Goal: Task Accomplishment & Management: Complete application form

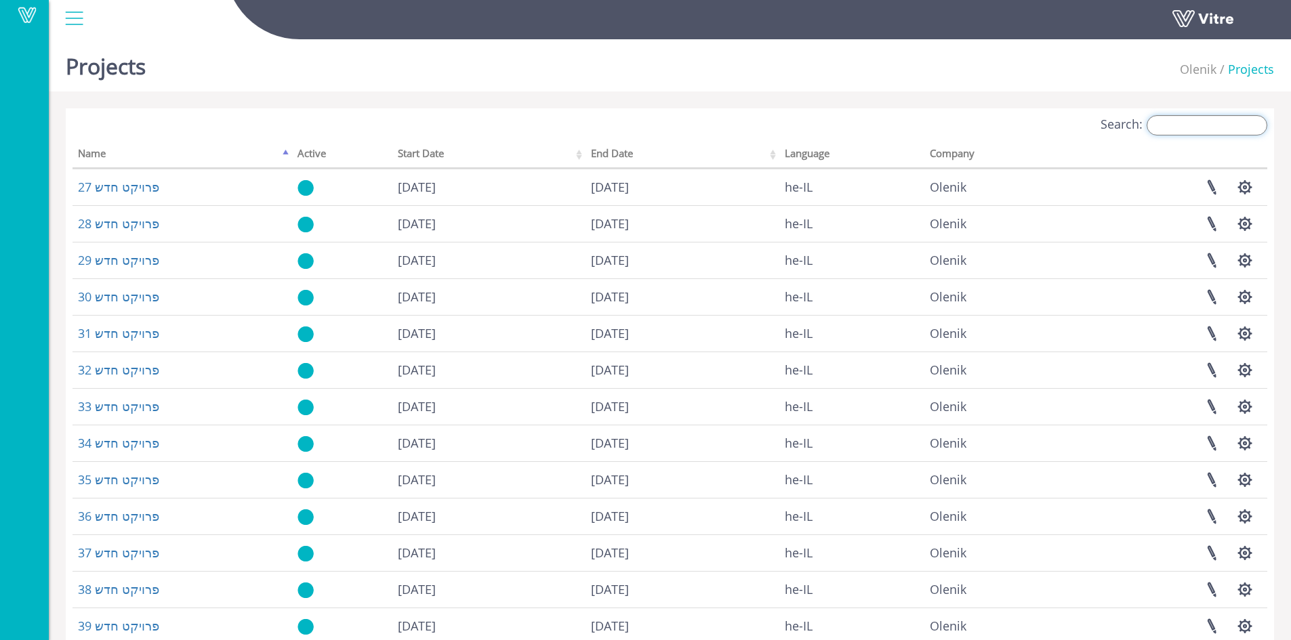
click at [1260, 128] on input "Search:" at bounding box center [1207, 125] width 121 height 20
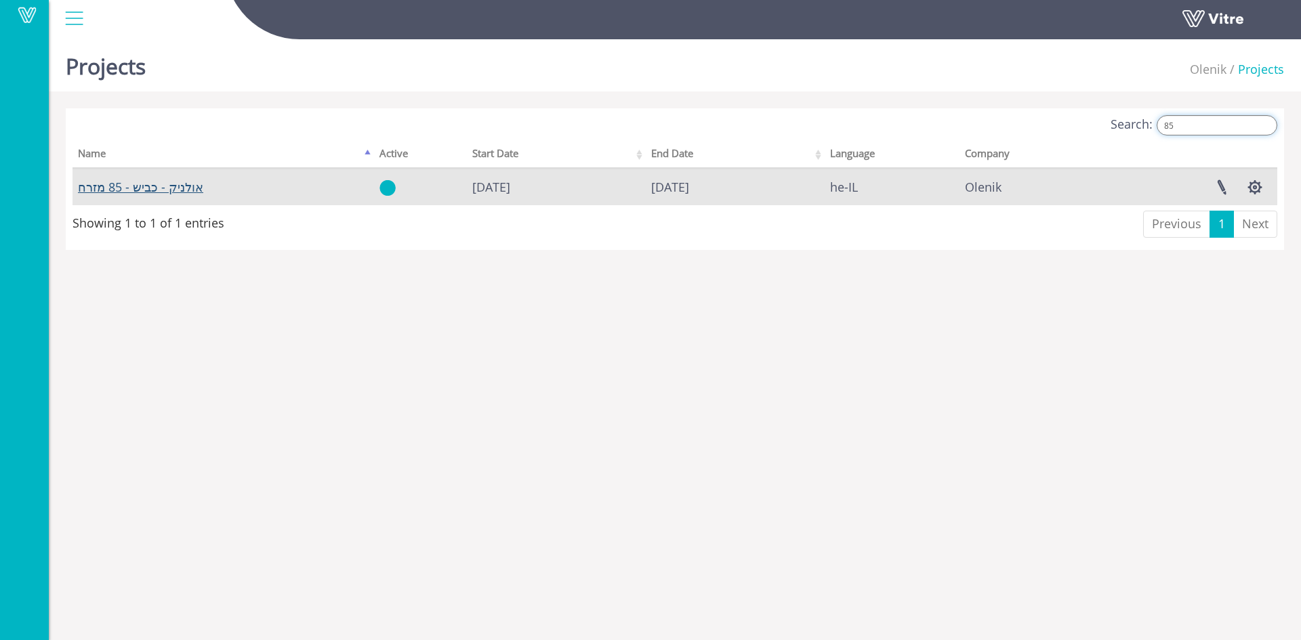
type input "85"
click at [192, 188] on link "אולניק - כביש - 85 מזרח" at bounding box center [140, 187] width 125 height 16
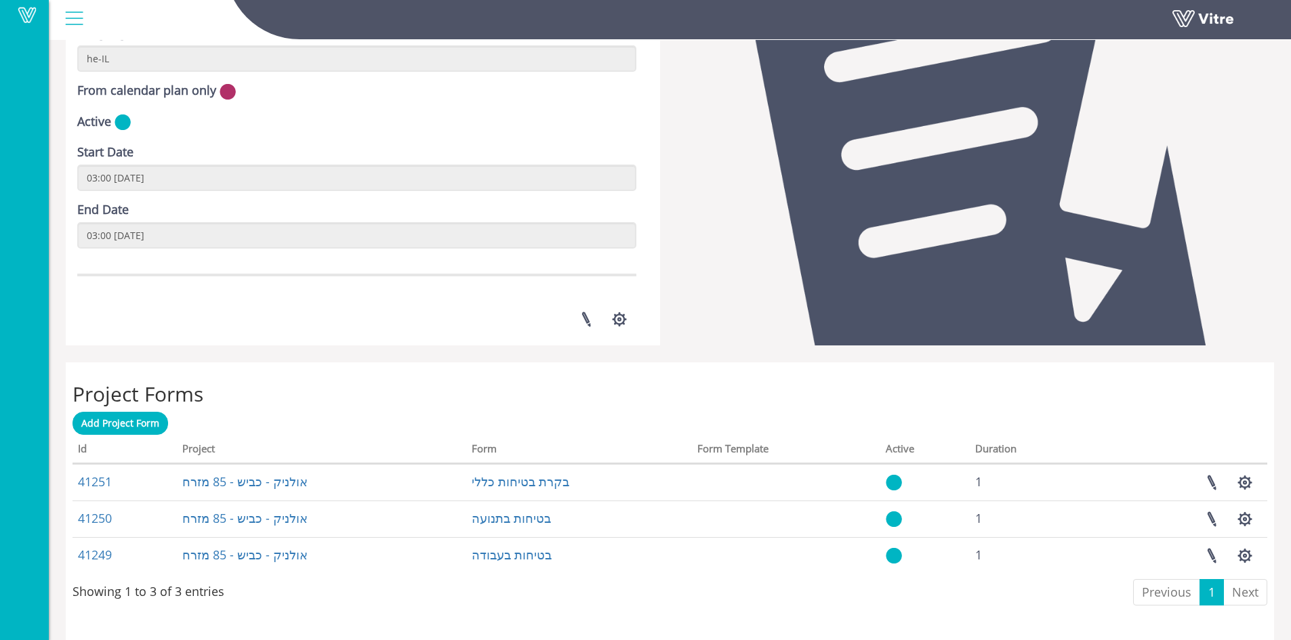
scroll to position [478, 0]
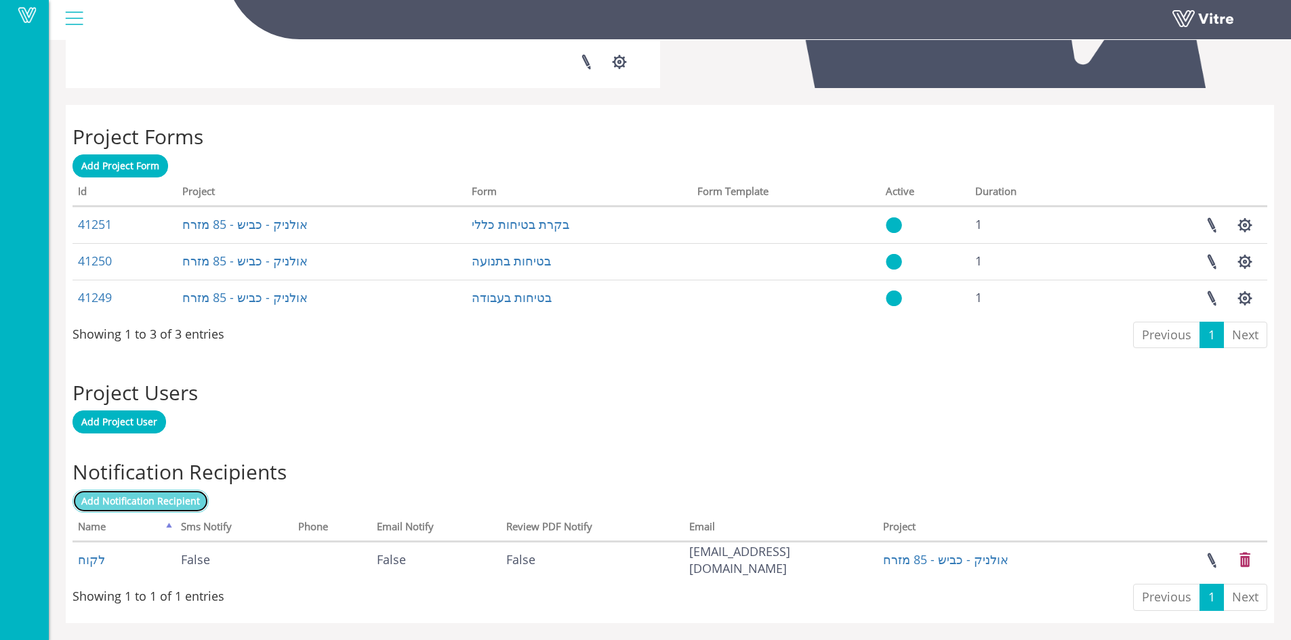
click at [161, 497] on span "Add Notification Recipient" at bounding box center [140, 501] width 119 height 13
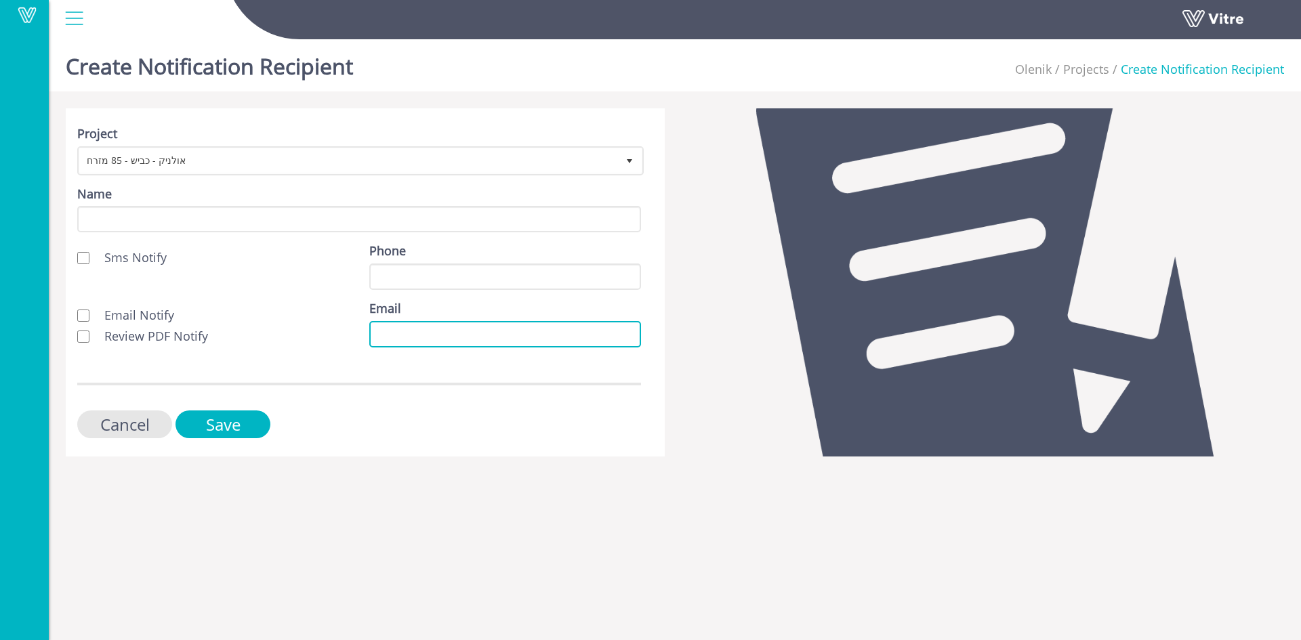
click at [377, 334] on input "Email" at bounding box center [505, 334] width 272 height 26
paste input "[PERSON_NAME][EMAIL_ADDRESS][DOMAIN_NAME]"
type input "[PERSON_NAME][EMAIL_ADDRESS][DOMAIN_NAME]"
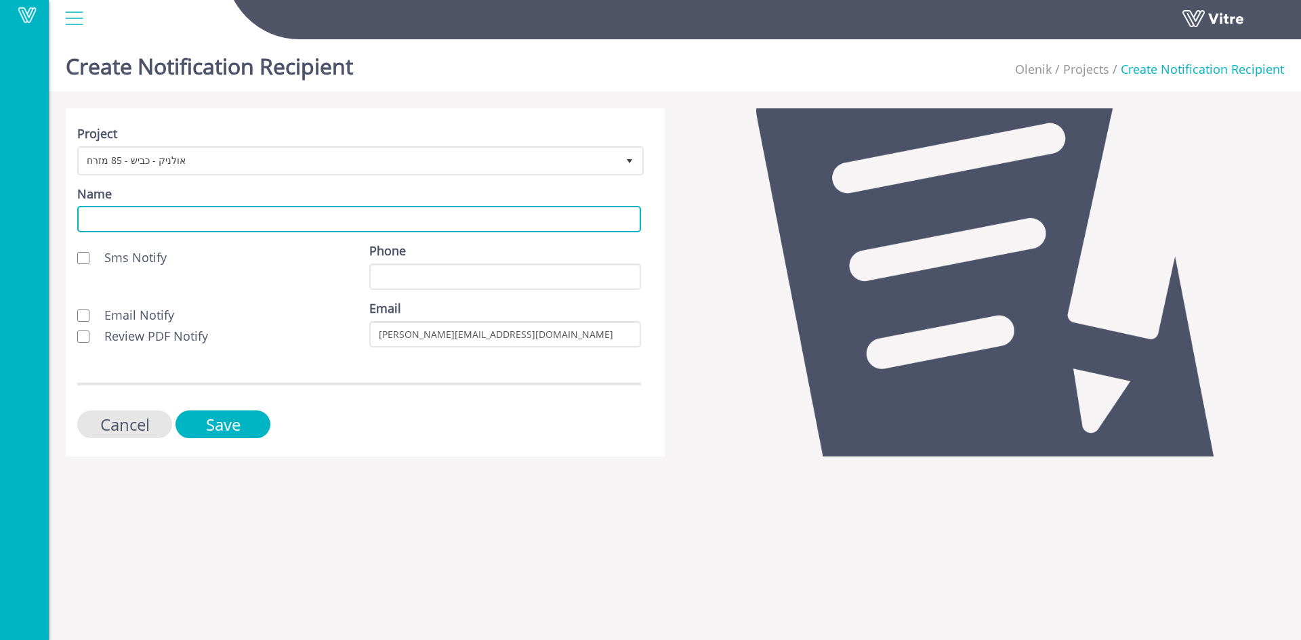
click at [209, 222] on input "Name" at bounding box center [359, 219] width 564 height 26
type input "לקוח"
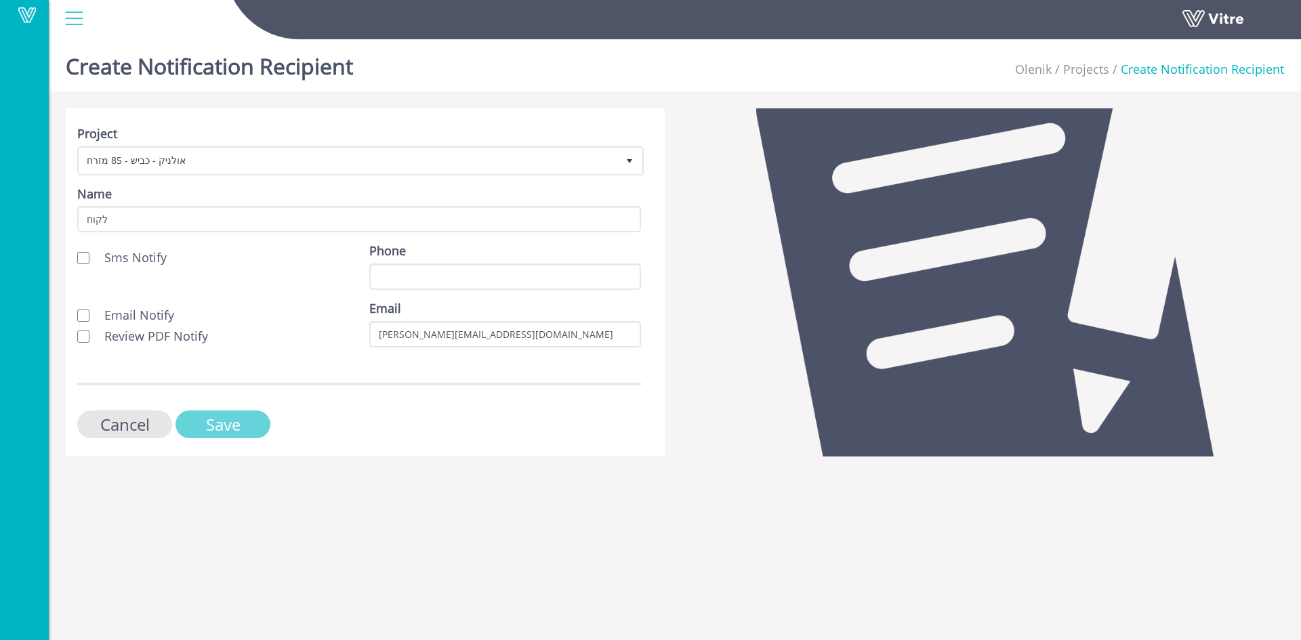
click at [242, 426] on input "Save" at bounding box center [223, 425] width 95 height 28
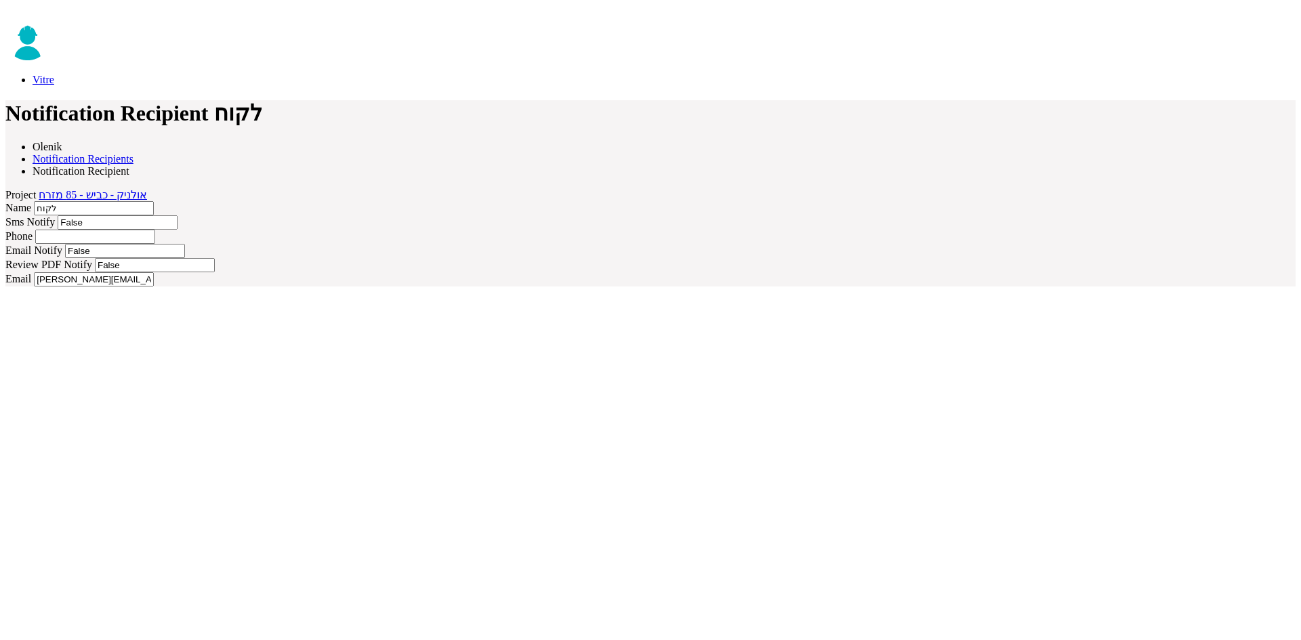
click at [147, 189] on link "אולניק - כביש - 85 מזרח" at bounding box center [93, 195] width 108 height 12
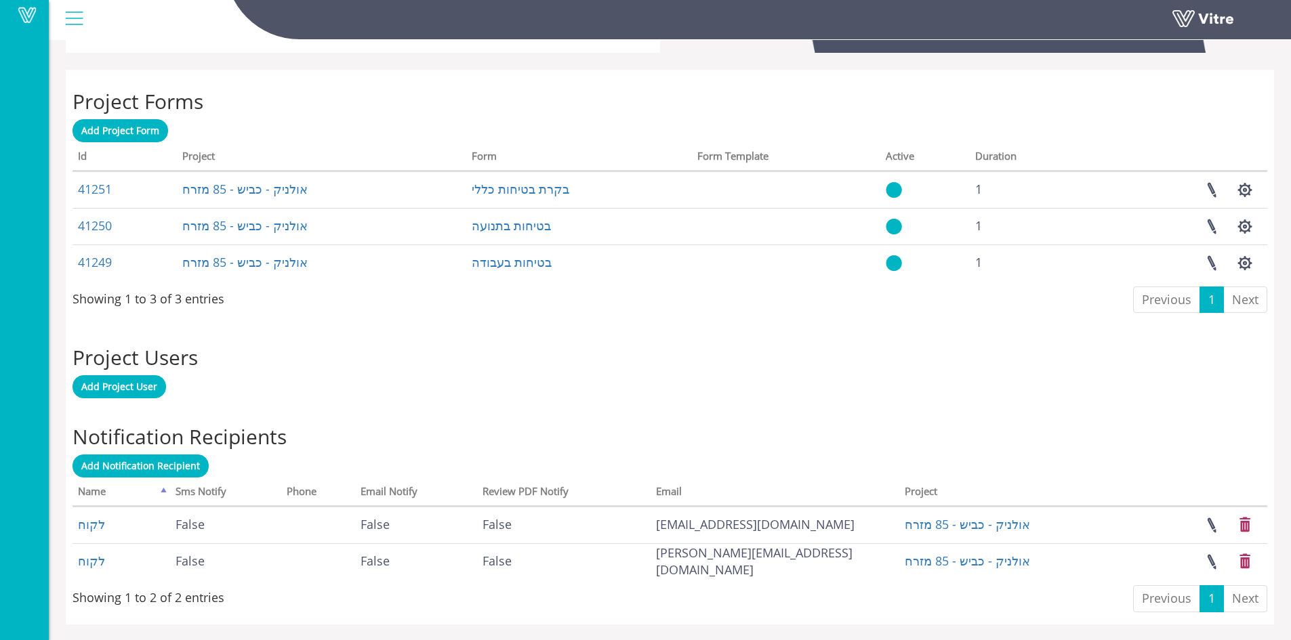
scroll to position [514, 0]
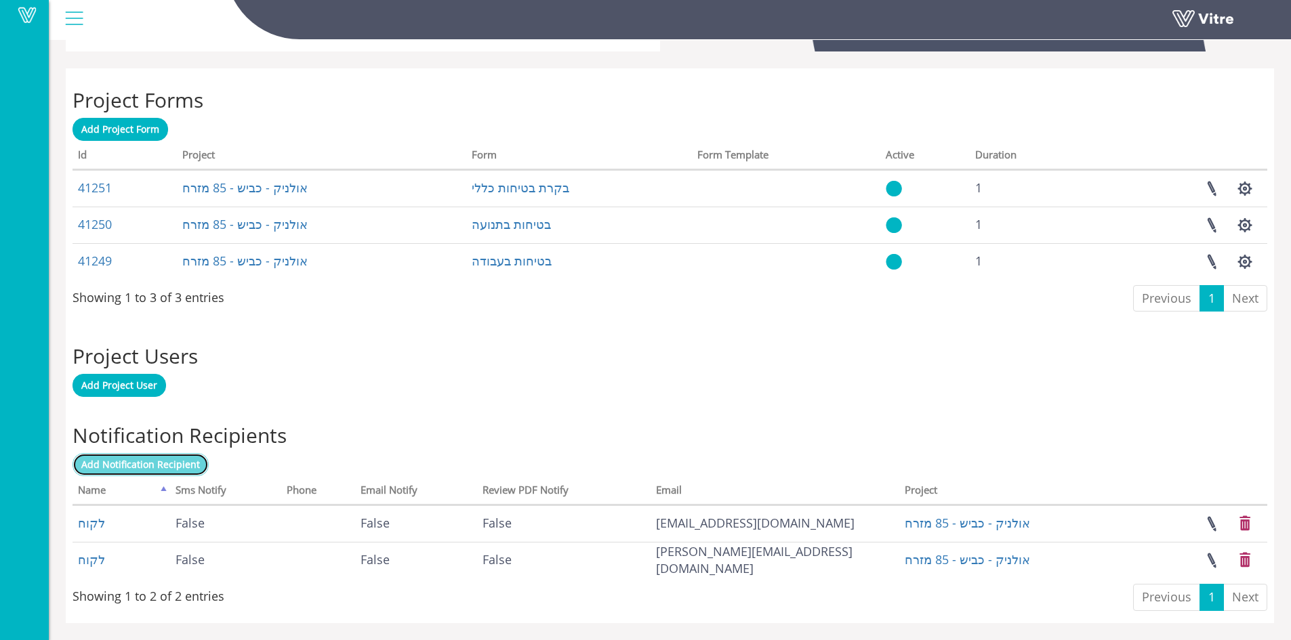
click at [152, 466] on span "Add Notification Recipient" at bounding box center [140, 464] width 119 height 13
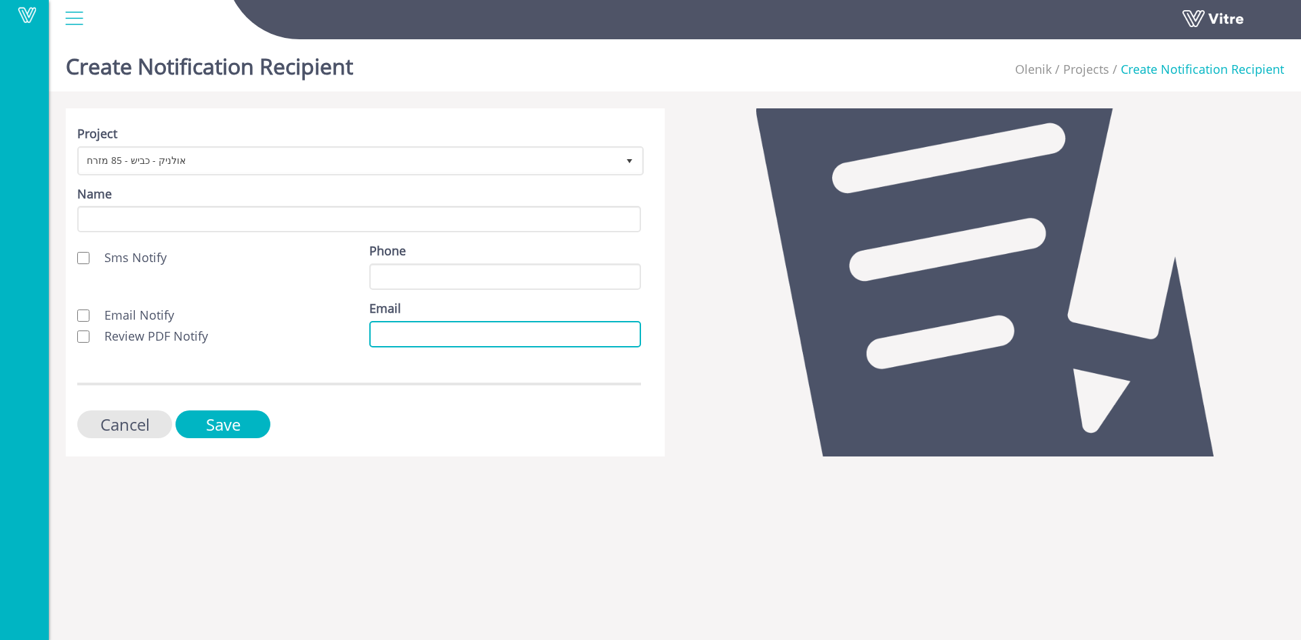
click at [380, 331] on input "Email" at bounding box center [505, 334] width 272 height 26
paste input "[EMAIL_ADDRESS][DOMAIN_NAME]"
type input "[EMAIL_ADDRESS][PERSON_NAME][DOMAIN_NAME]"
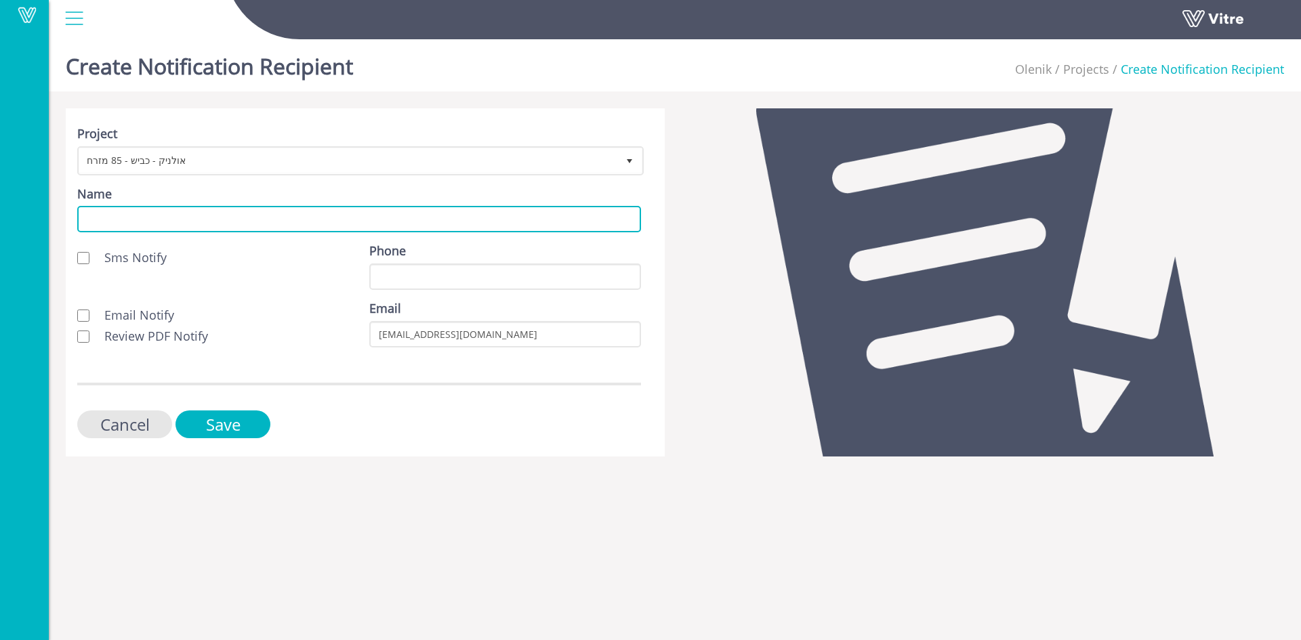
click at [197, 219] on input "Name" at bounding box center [359, 219] width 564 height 26
type input "לקוח"
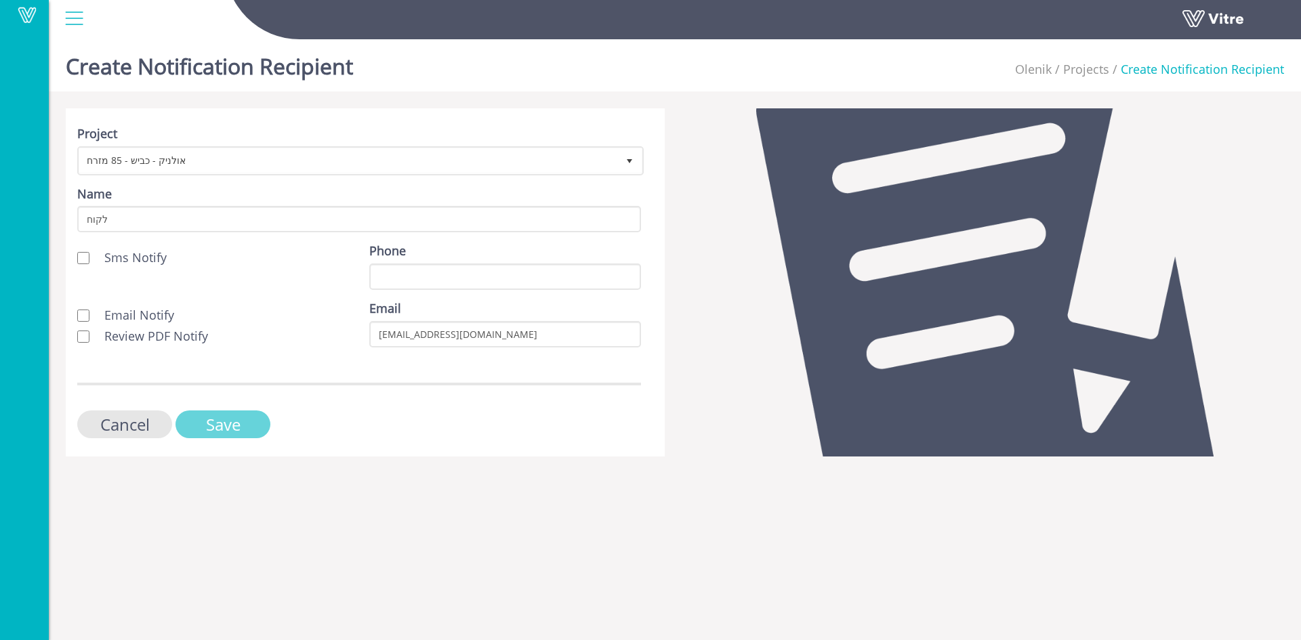
click at [228, 430] on input "Save" at bounding box center [223, 425] width 95 height 28
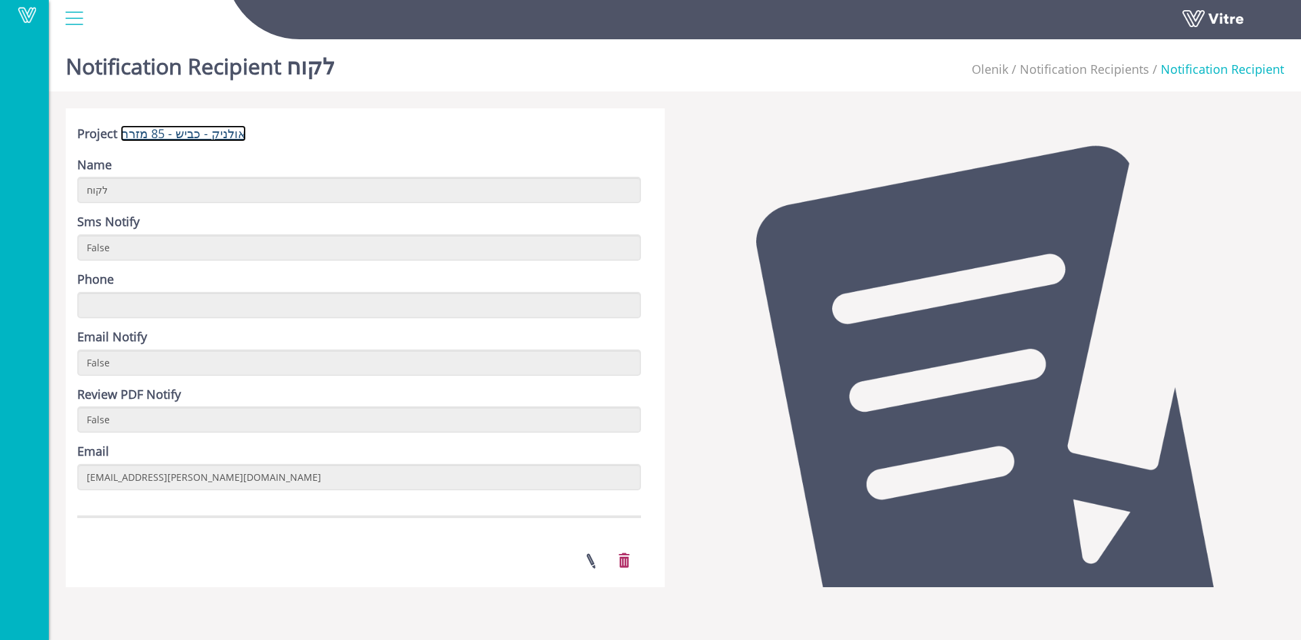
click at [188, 134] on link "אולניק - כביש - 85 מזרח" at bounding box center [183, 133] width 125 height 16
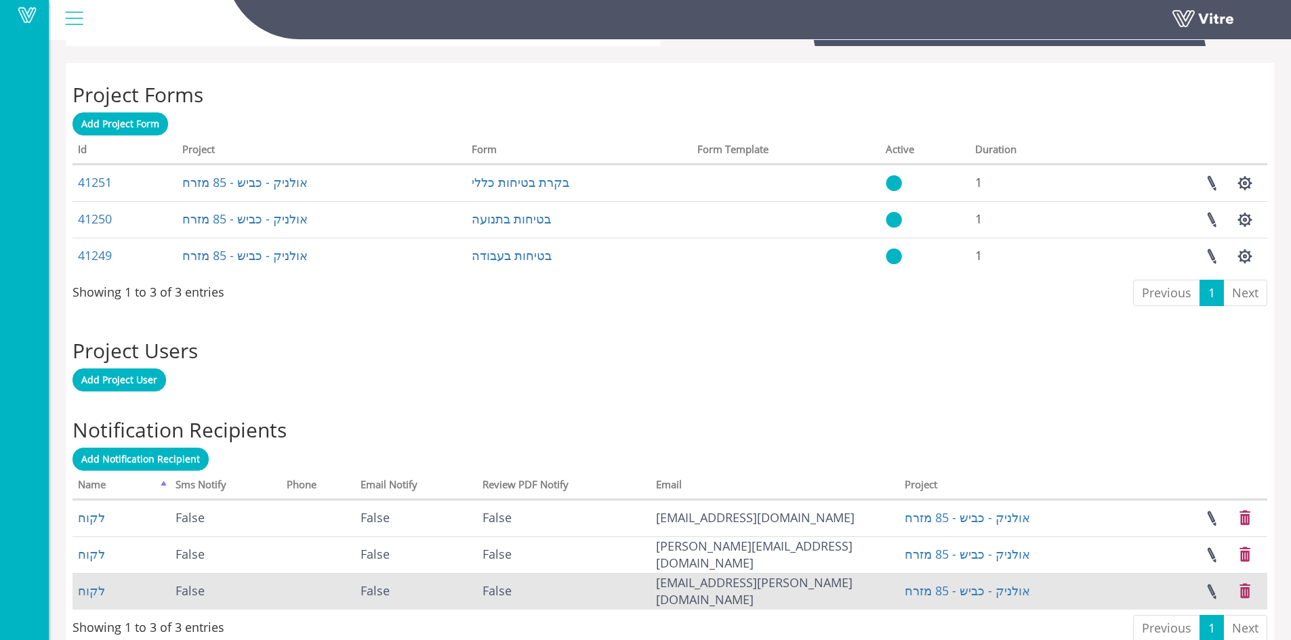
scroll to position [542, 0]
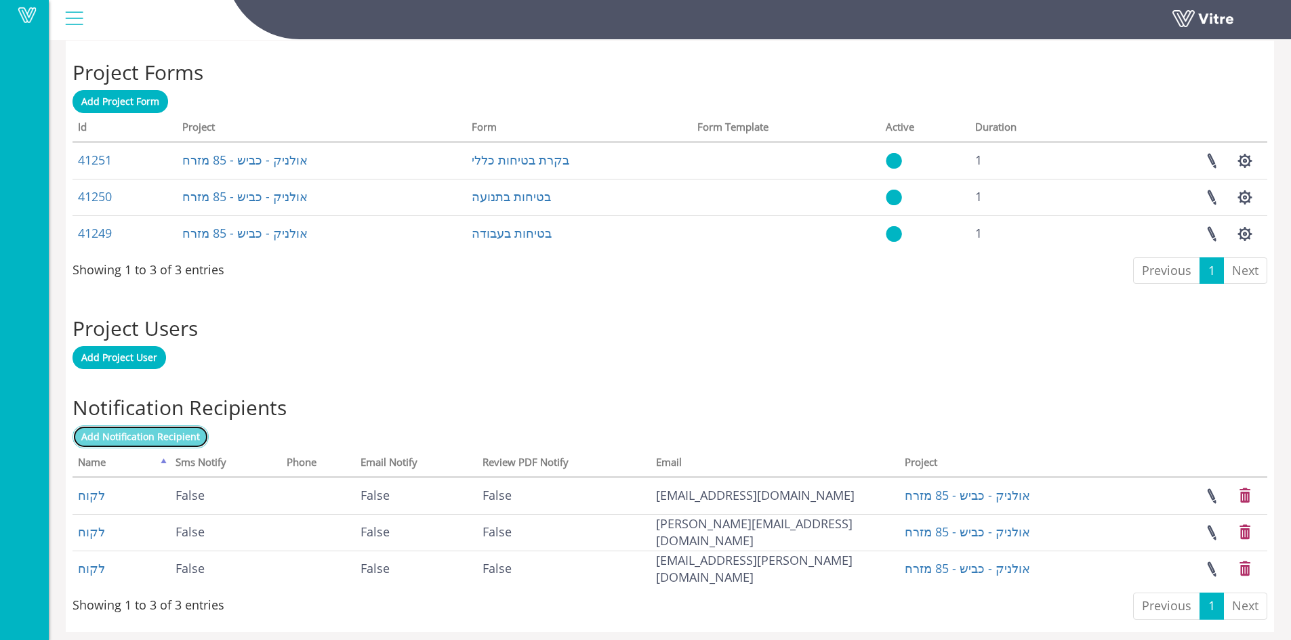
click at [150, 434] on span "Add Notification Recipient" at bounding box center [140, 436] width 119 height 13
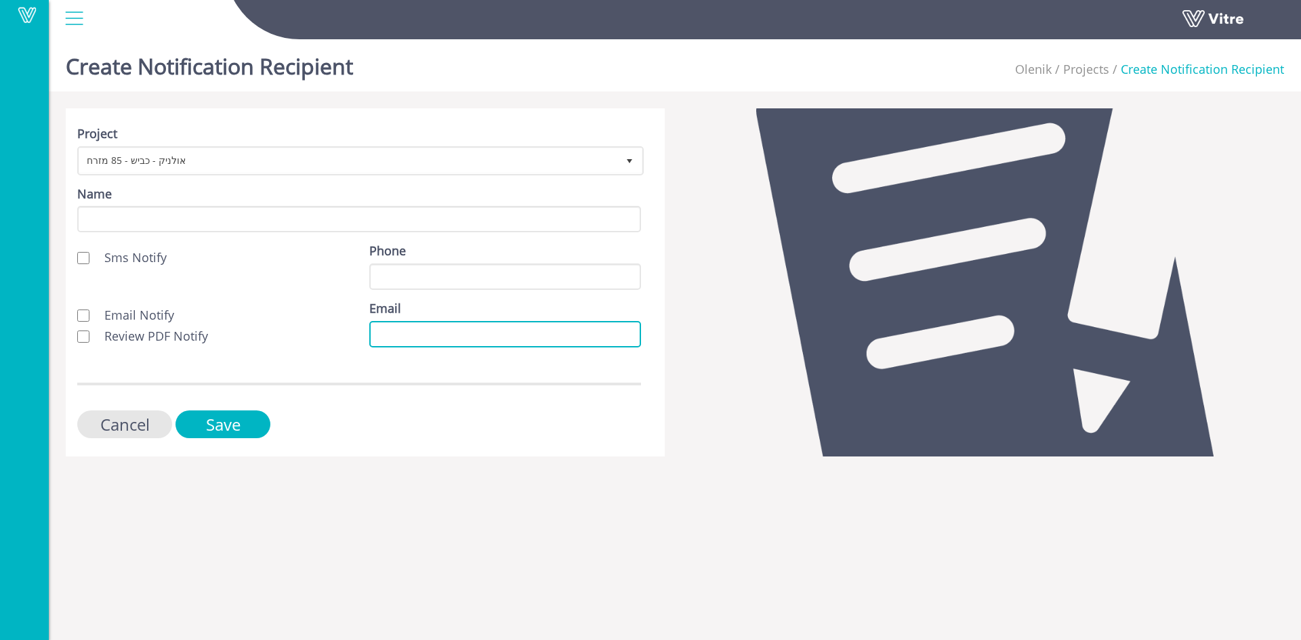
click at [382, 333] on input "Email" at bounding box center [505, 334] width 272 height 26
paste input "[EMAIL_ADDRESS][PERSON_NAME][DOMAIN_NAME]"
type input "shemor@olenik.co.il"
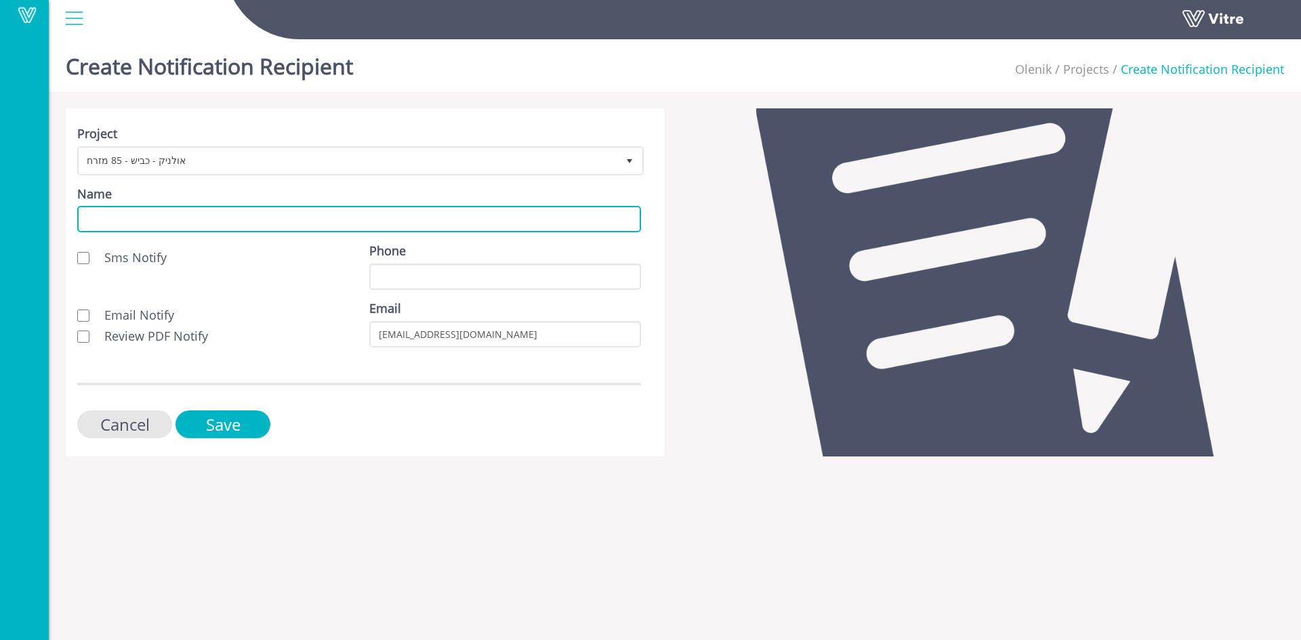
click at [237, 224] on input "Name" at bounding box center [359, 219] width 564 height 26
type input "לקוח"
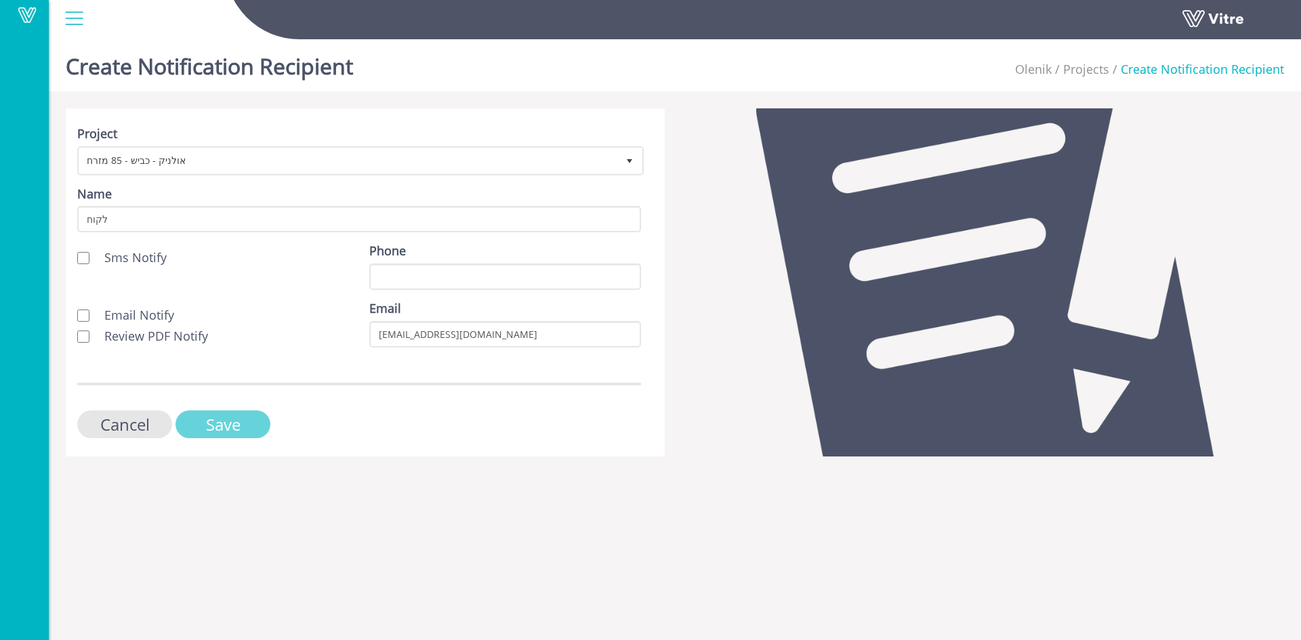
click at [237, 424] on input "Save" at bounding box center [223, 425] width 95 height 28
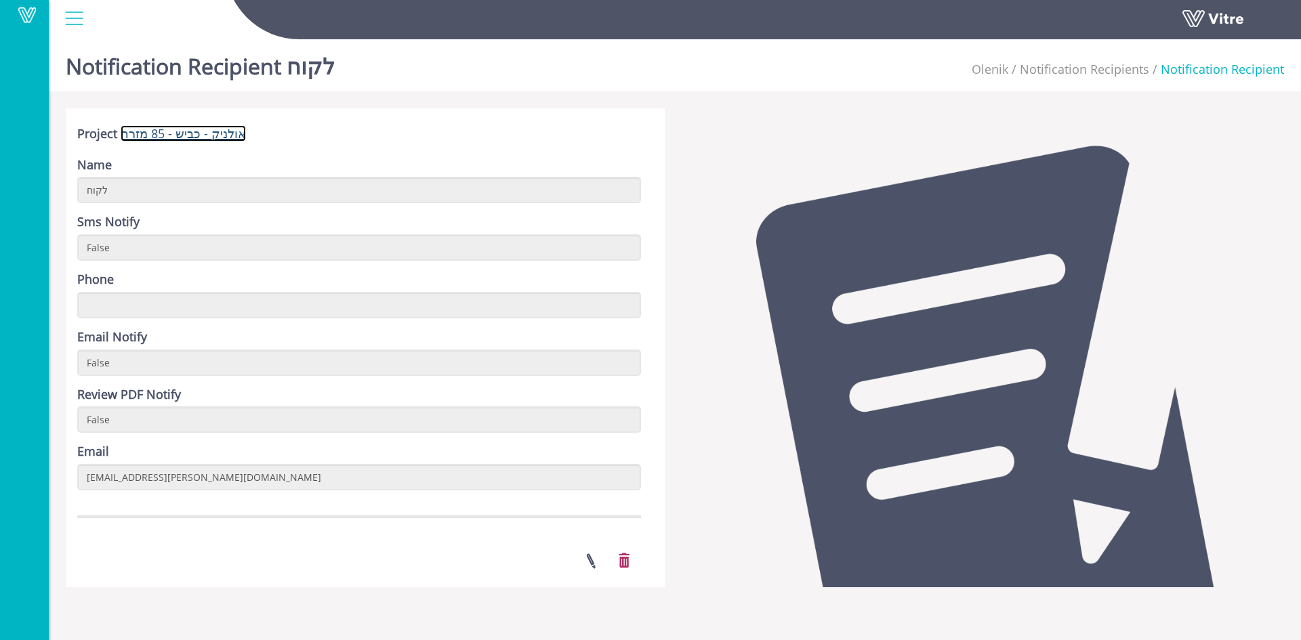
click at [189, 136] on link "אולניק - כביש - 85 מזרח" at bounding box center [183, 133] width 125 height 16
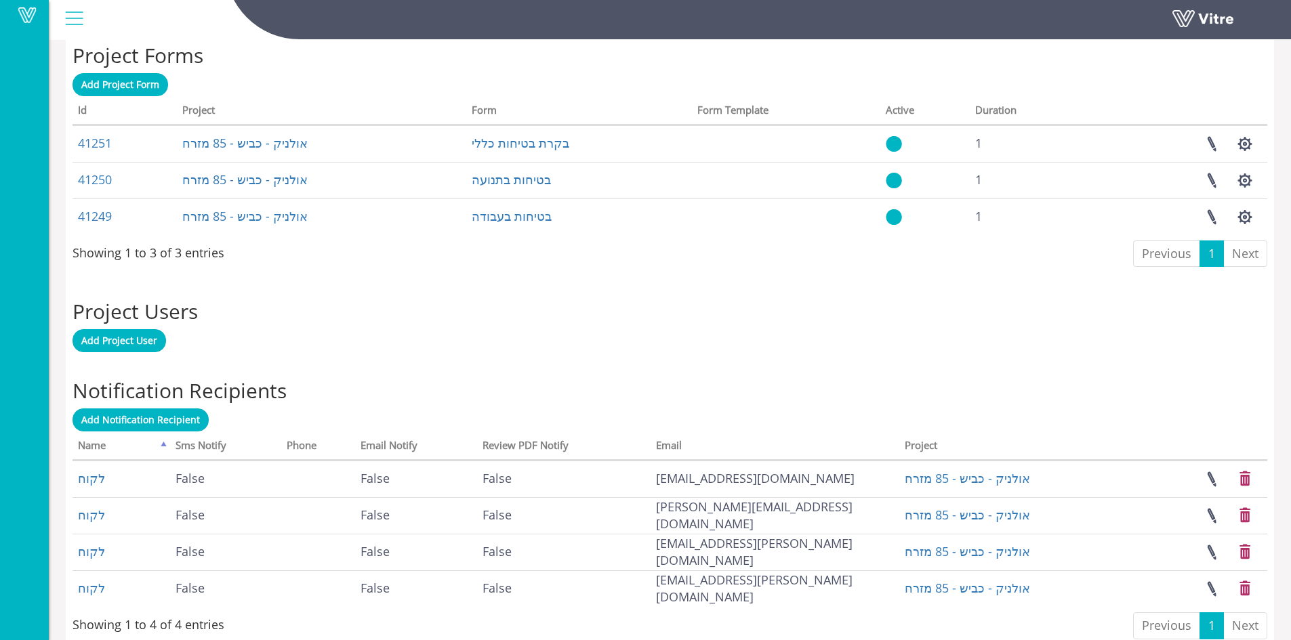
scroll to position [588, 0]
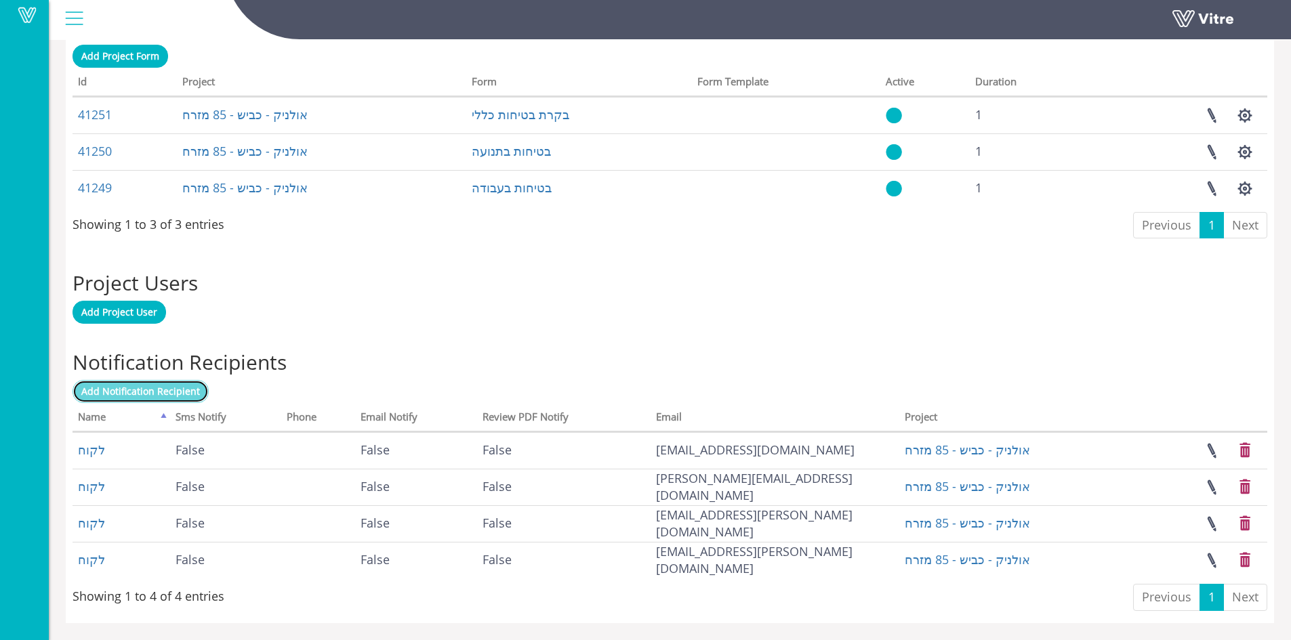
click at [121, 386] on span "Add Notification Recipient" at bounding box center [140, 391] width 119 height 13
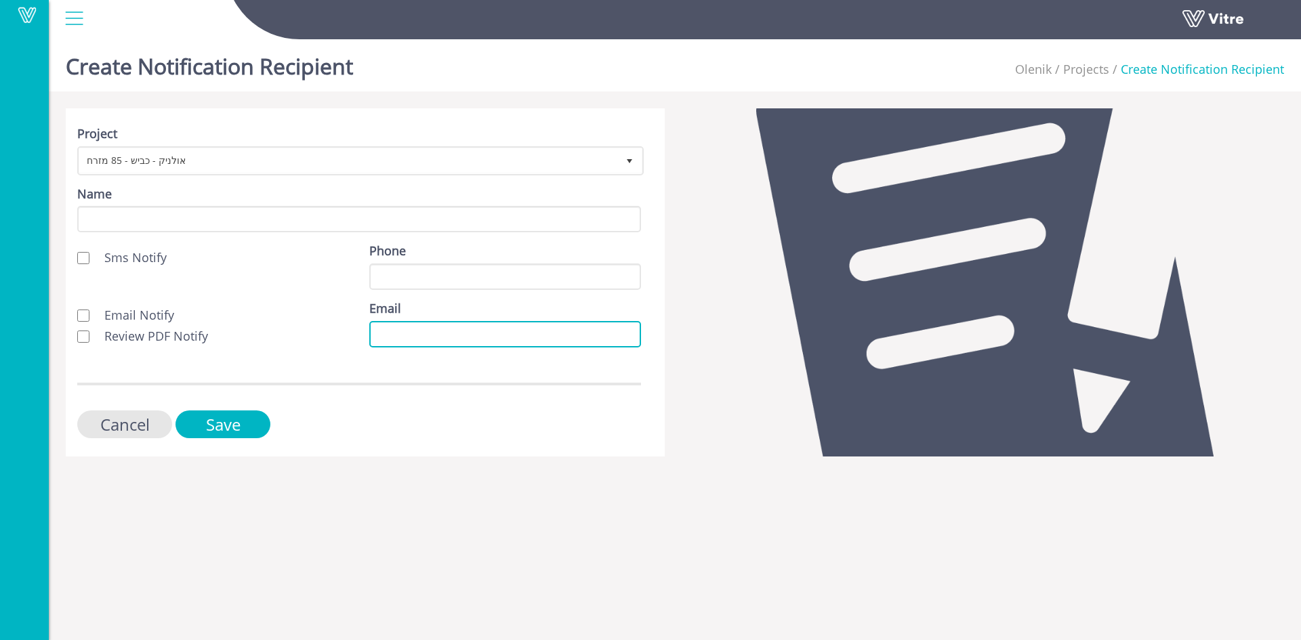
click at [371, 335] on input "Email" at bounding box center [505, 334] width 272 height 26
paste input "doron@olenik.co.il"
type input "[EMAIL_ADDRESS][PERSON_NAME][DOMAIN_NAME]"
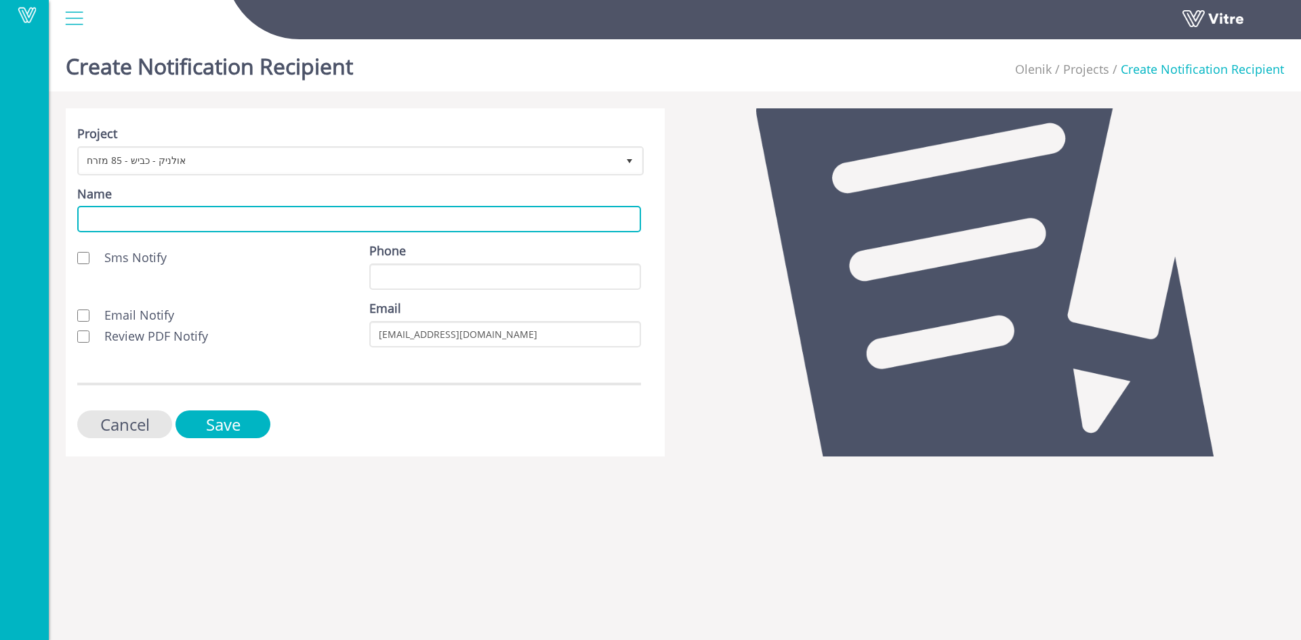
click at [252, 220] on input "Name" at bounding box center [359, 219] width 564 height 26
type input "לקוח"
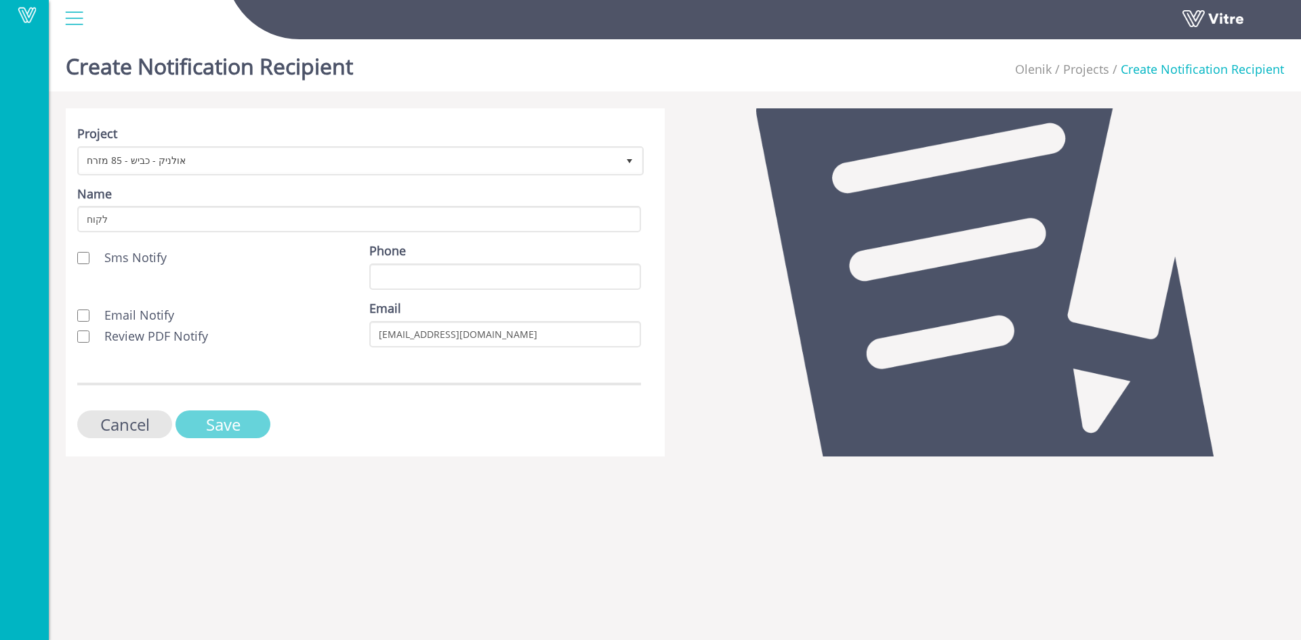
click at [236, 422] on input "Save" at bounding box center [223, 425] width 95 height 28
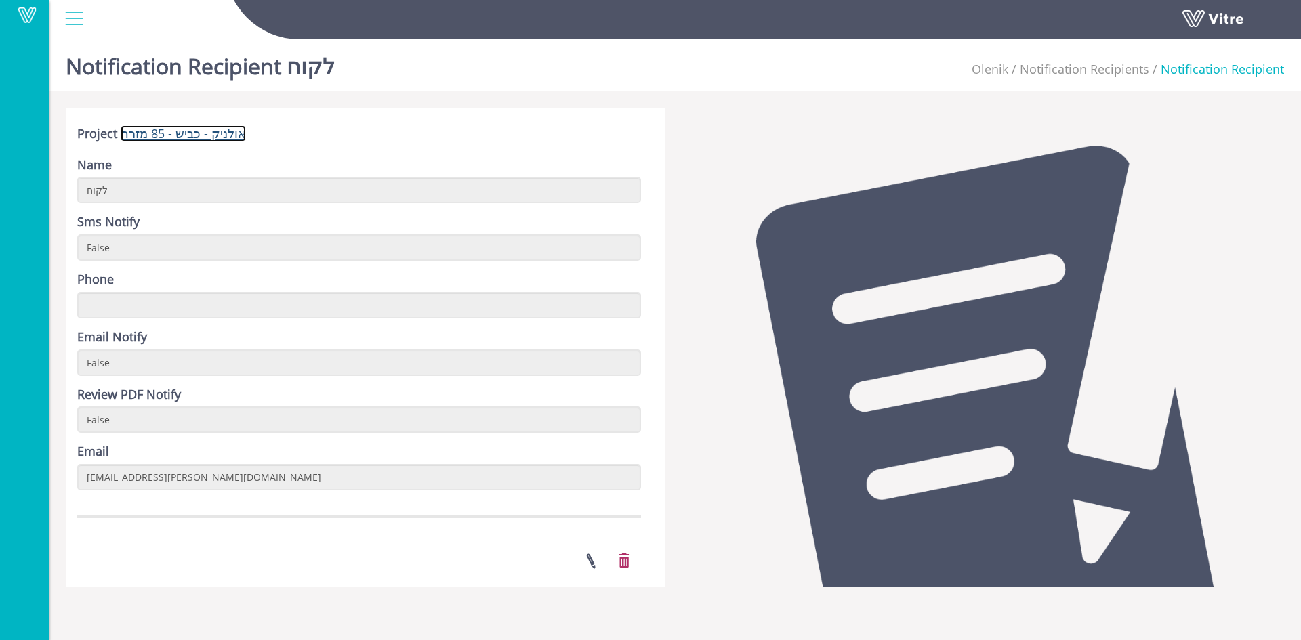
click at [185, 131] on link "אולניק - כביש - 85 מזרח" at bounding box center [183, 133] width 125 height 16
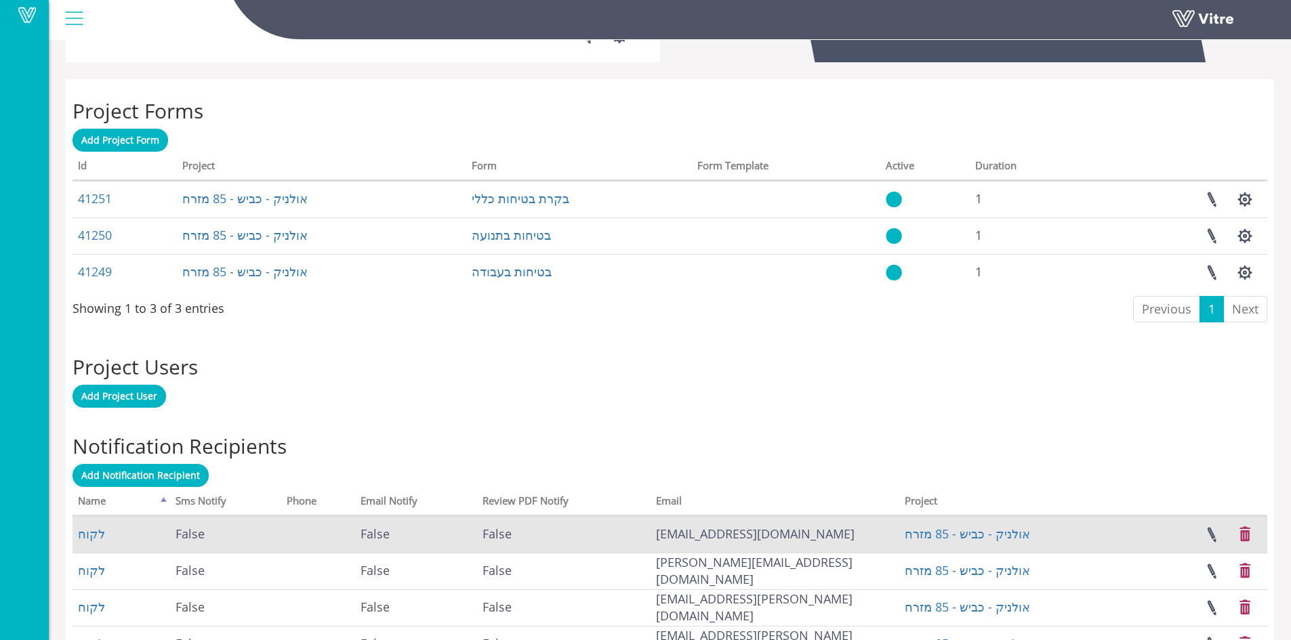
scroll to position [624, 0]
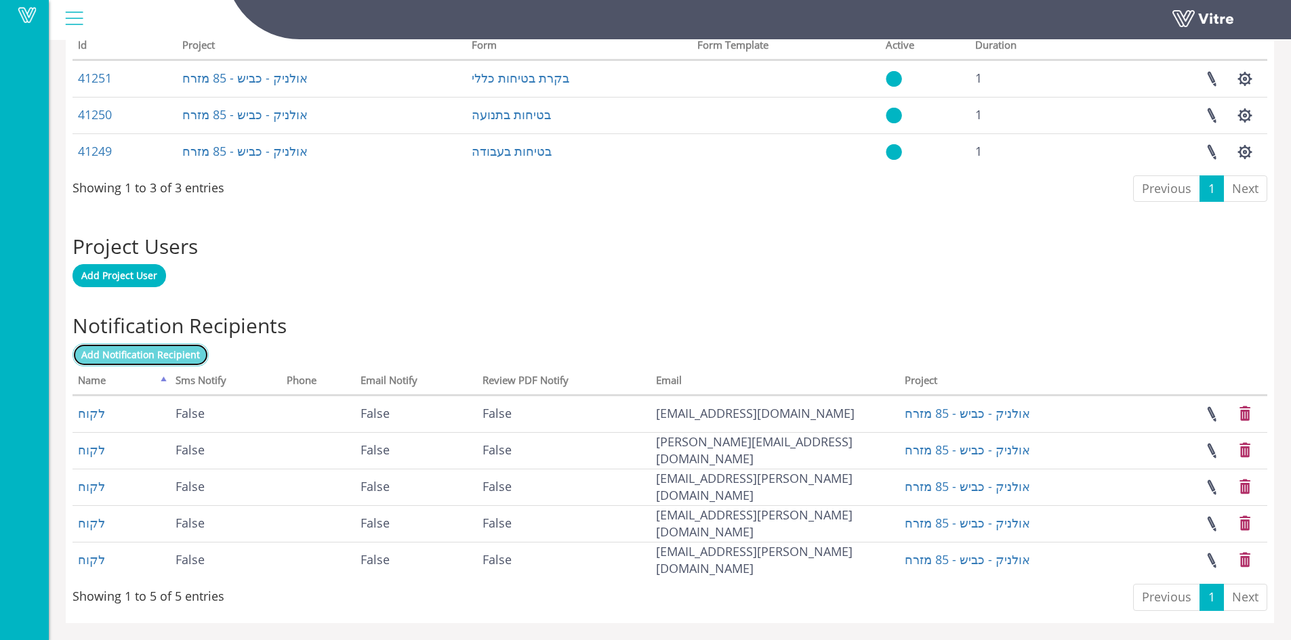
click at [147, 356] on span "Add Notification Recipient" at bounding box center [140, 354] width 119 height 13
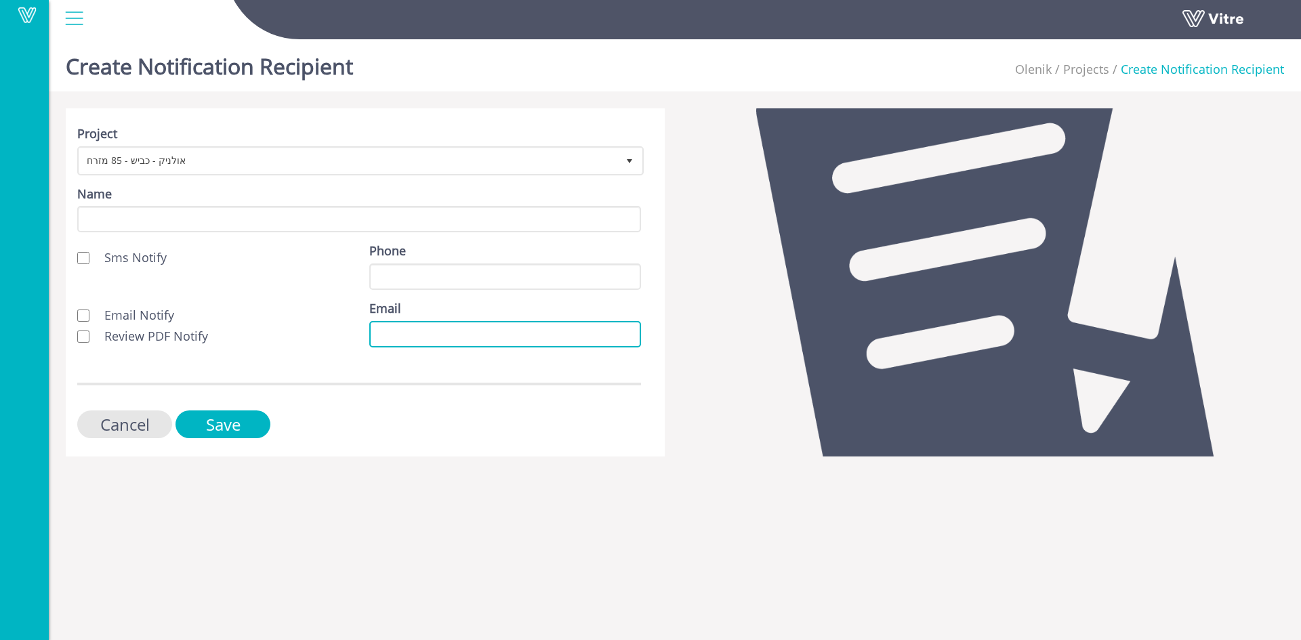
click at [373, 333] on input "Email" at bounding box center [505, 334] width 272 height 26
paste input "[EMAIL_ADDRESS][DOMAIN_NAME]"
type input "[EMAIL_ADDRESS][DOMAIN_NAME]"
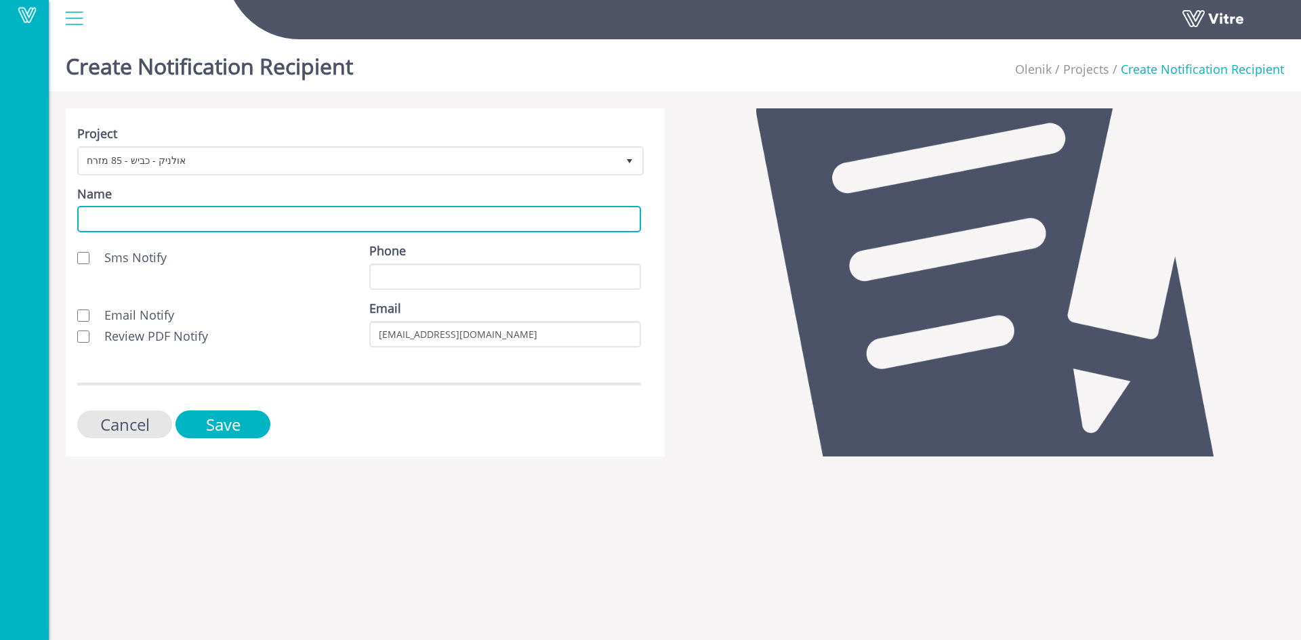
click at [194, 213] on input "Name" at bounding box center [359, 219] width 564 height 26
type input "לקוח"
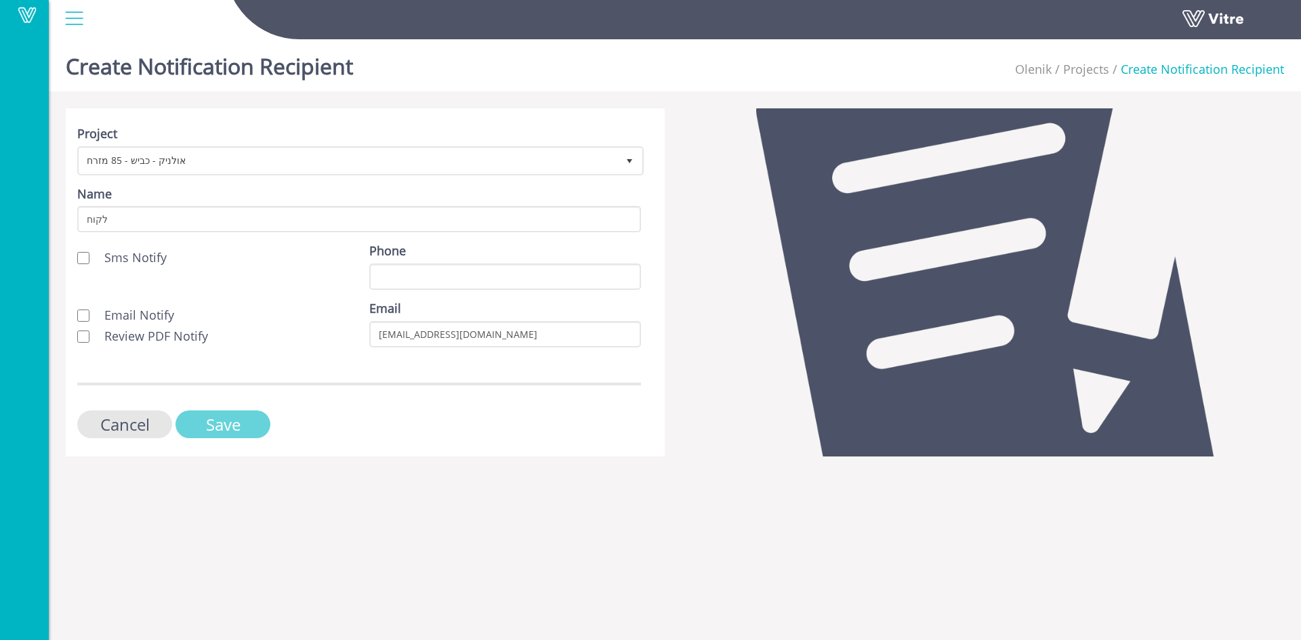
click at [254, 422] on input "Save" at bounding box center [223, 425] width 95 height 28
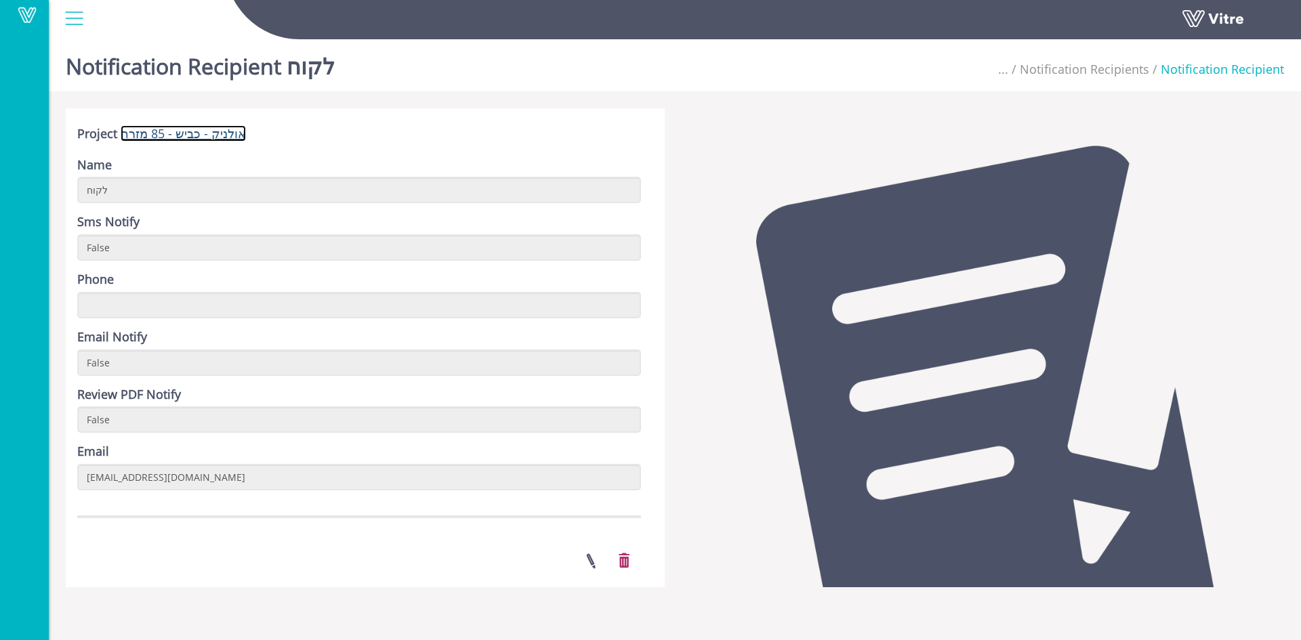
click at [221, 137] on link "אולניק - כביש - 85 מזרח" at bounding box center [183, 133] width 125 height 16
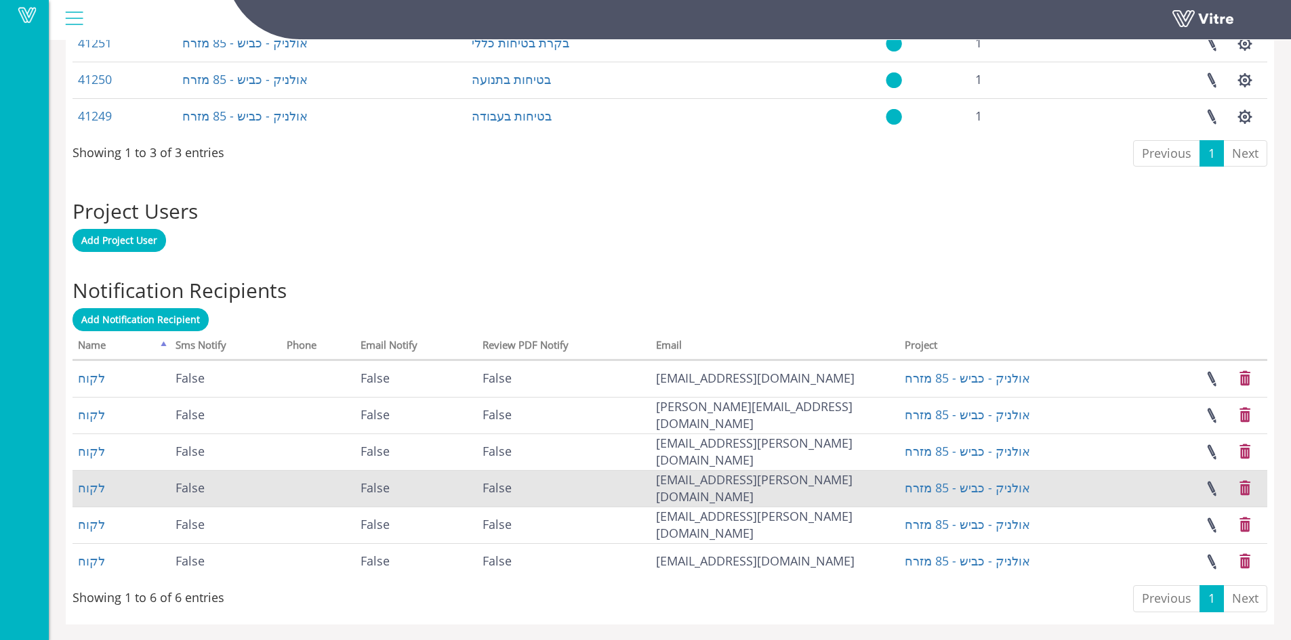
scroll to position [661, 0]
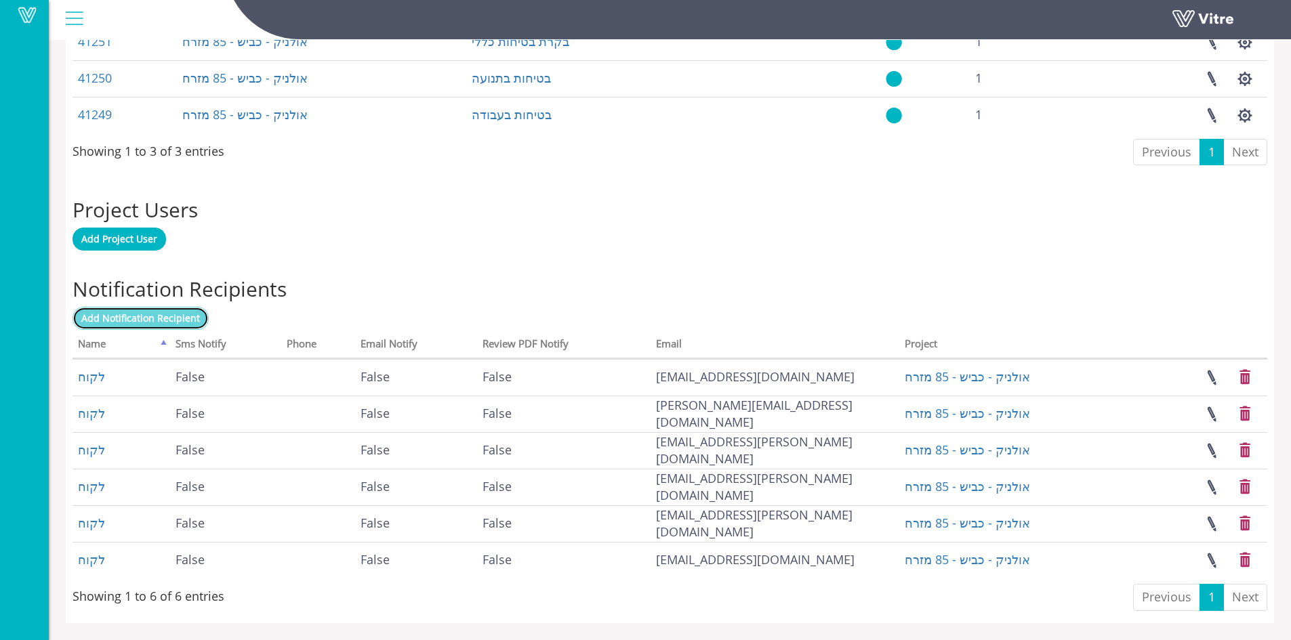
click at [120, 319] on span "Add Notification Recipient" at bounding box center [140, 318] width 119 height 13
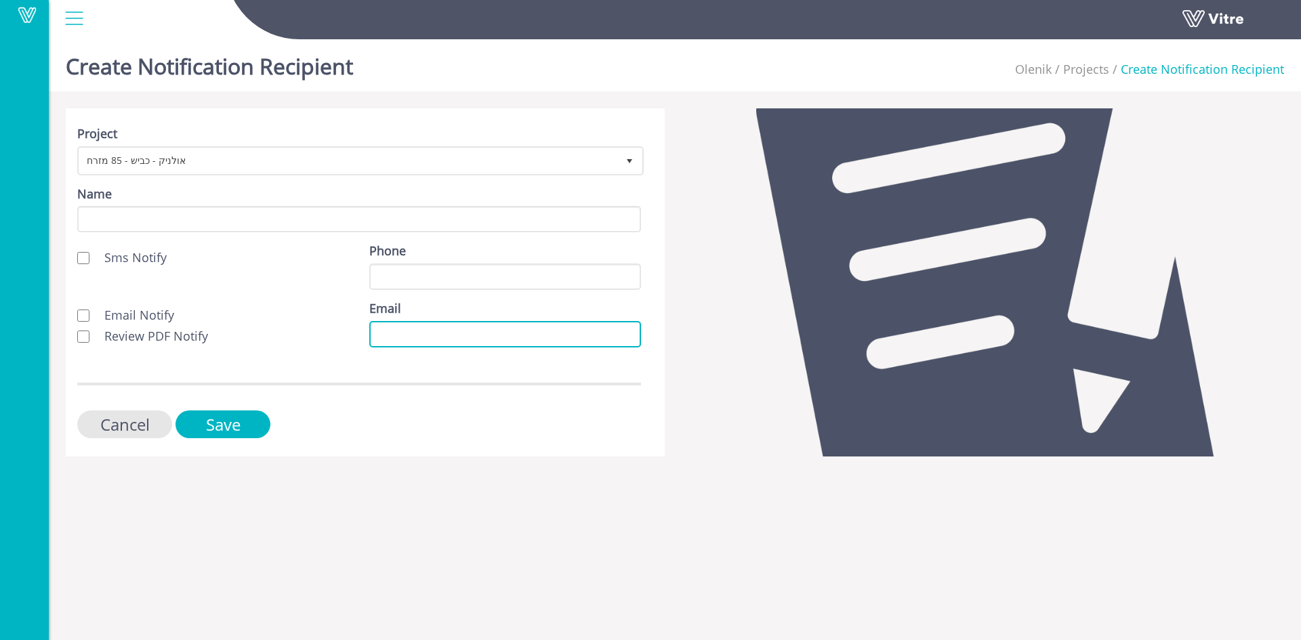
click at [401, 333] on input "Email" at bounding box center [505, 334] width 272 height 26
paste input "Ehssan38@gmail.com"
type input "Ehssan38@gmail.com"
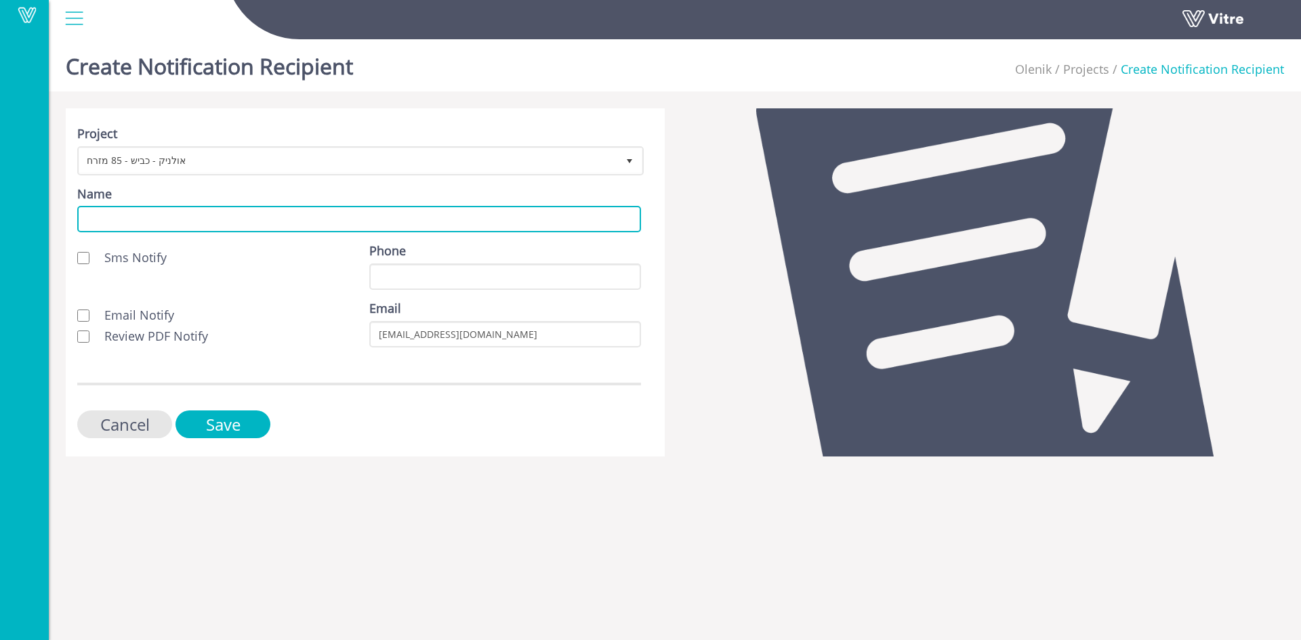
click at [245, 224] on input "Name" at bounding box center [359, 219] width 564 height 26
type input "לקוח"
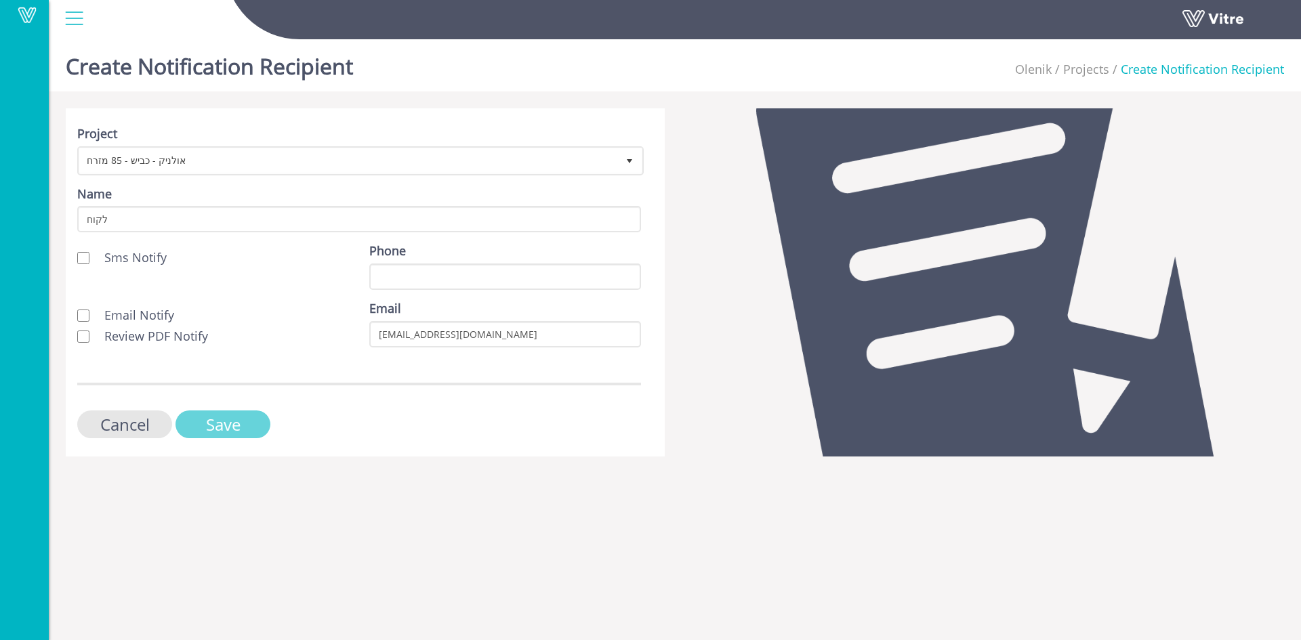
click at [228, 426] on input "Save" at bounding box center [223, 425] width 95 height 28
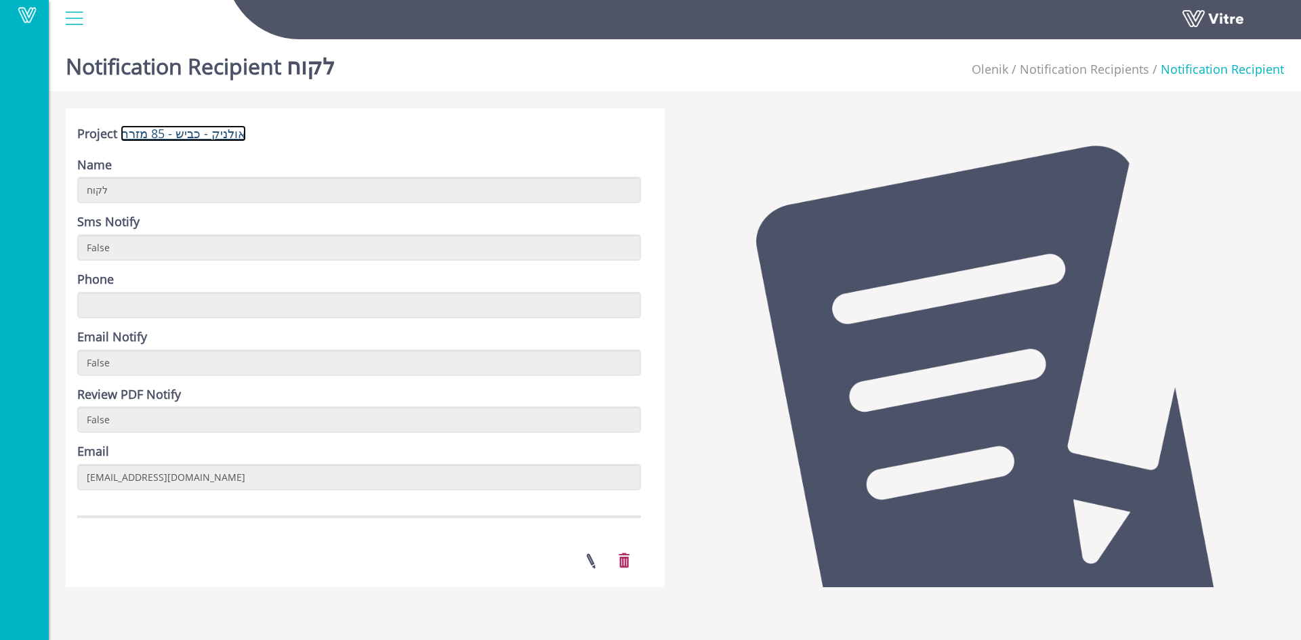
click at [197, 139] on link "אולניק - כביש - 85 מזרח" at bounding box center [183, 133] width 125 height 16
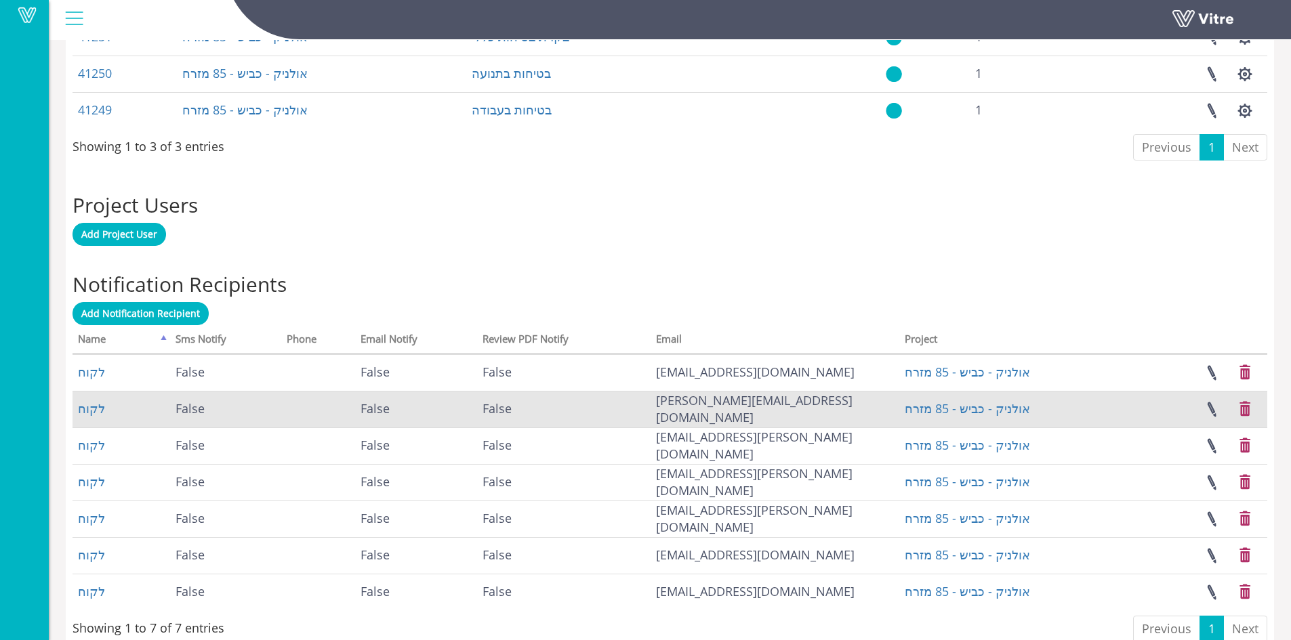
scroll to position [697, 0]
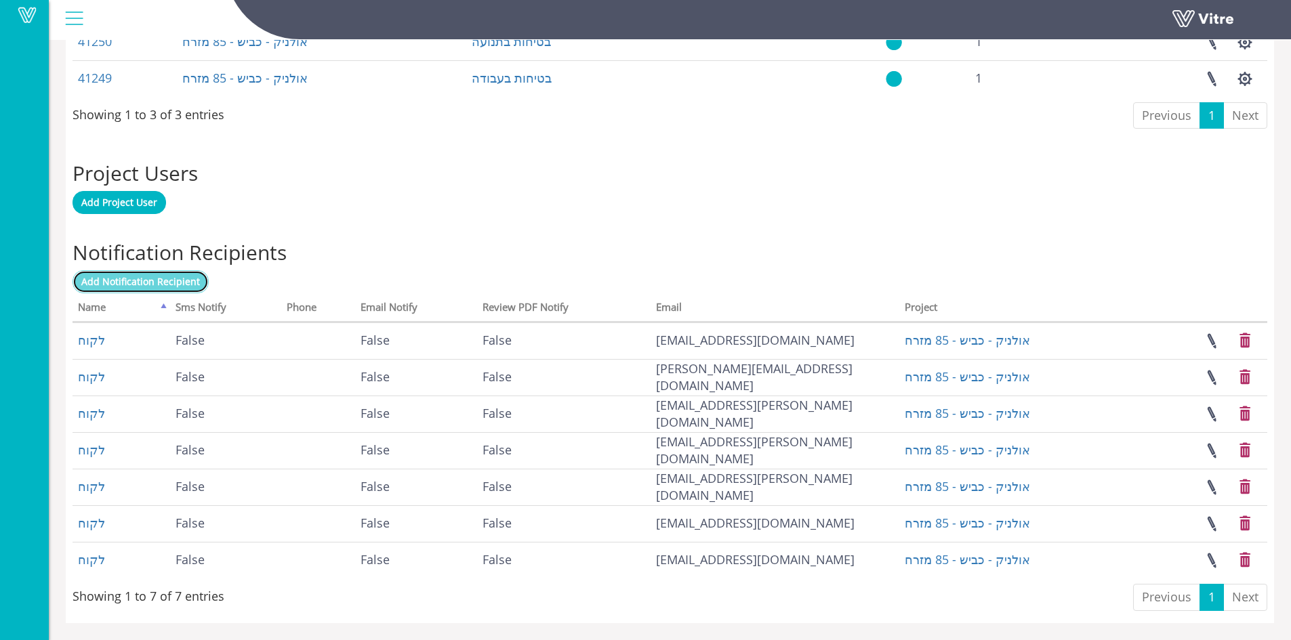
click at [133, 281] on span "Add Notification Recipient" at bounding box center [140, 281] width 119 height 13
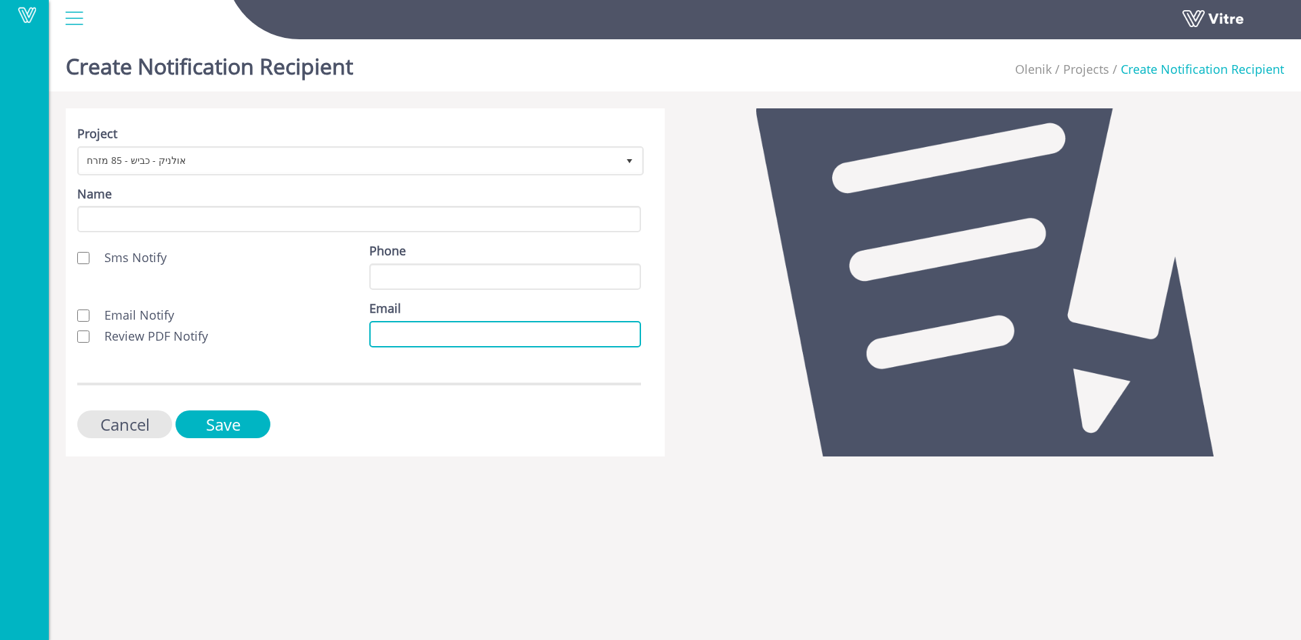
click at [386, 334] on input "Email" at bounding box center [505, 334] width 272 height 26
paste input "[EMAIL_ADDRESS][DOMAIN_NAME]"
type input "[EMAIL_ADDRESS][DOMAIN_NAME]"
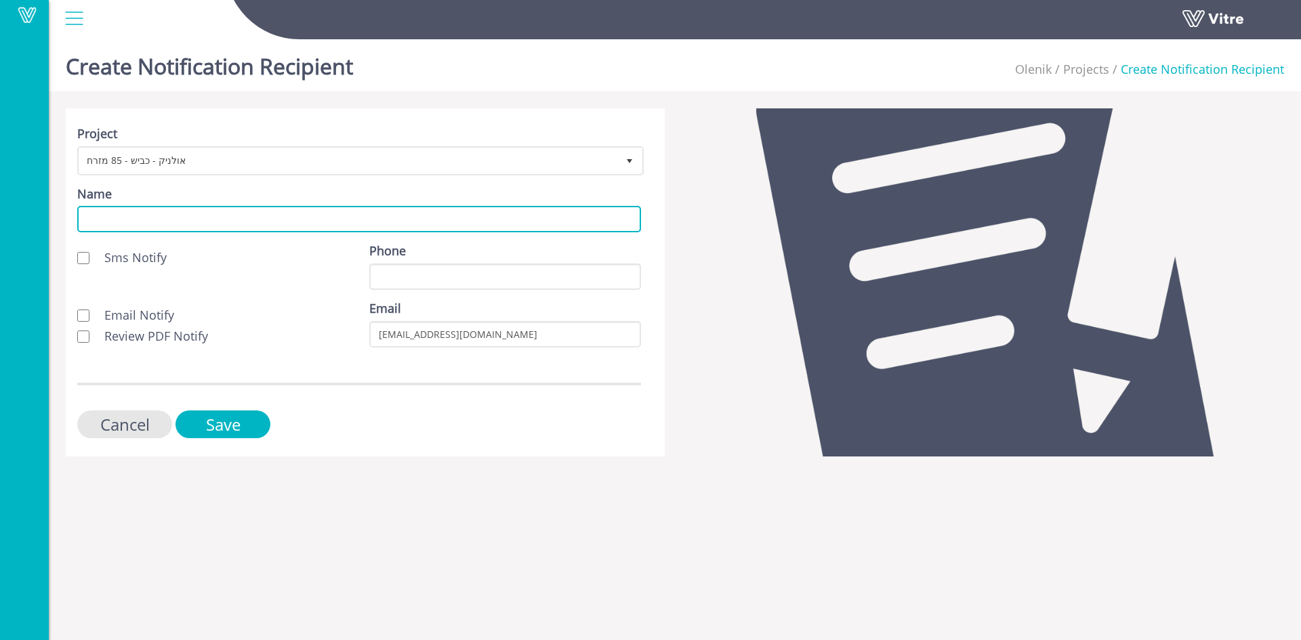
click at [238, 220] on input "Name" at bounding box center [359, 219] width 564 height 26
type input "לקוח"
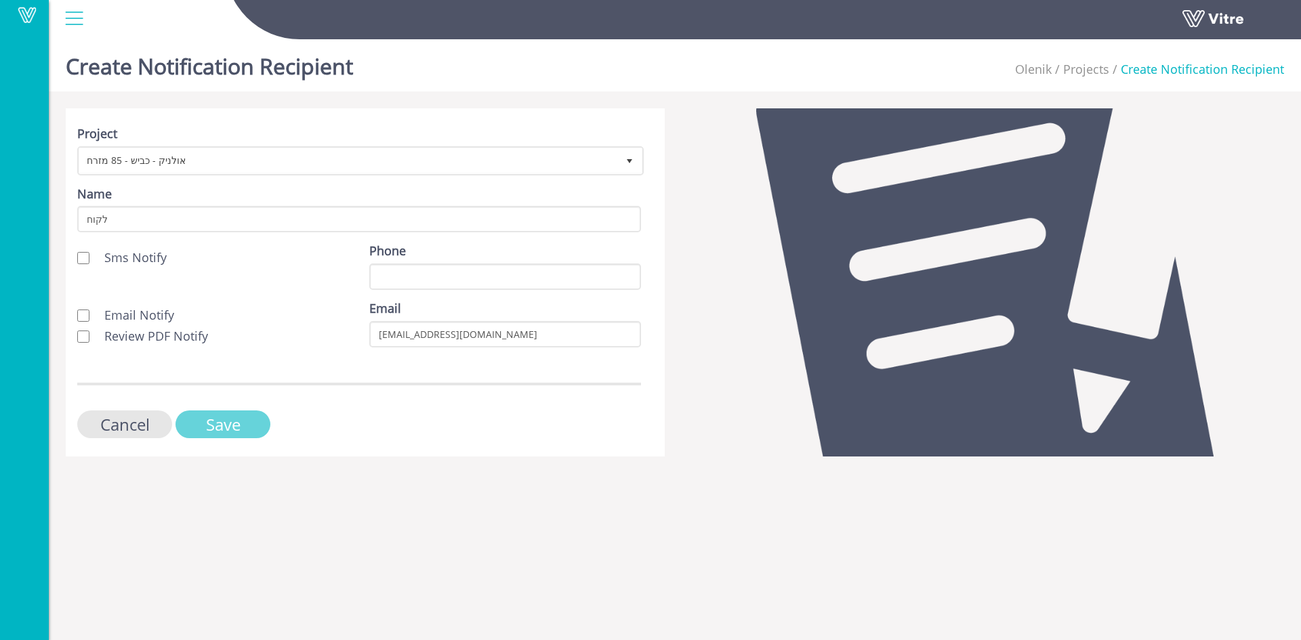
click at [239, 430] on input "Save" at bounding box center [223, 425] width 95 height 28
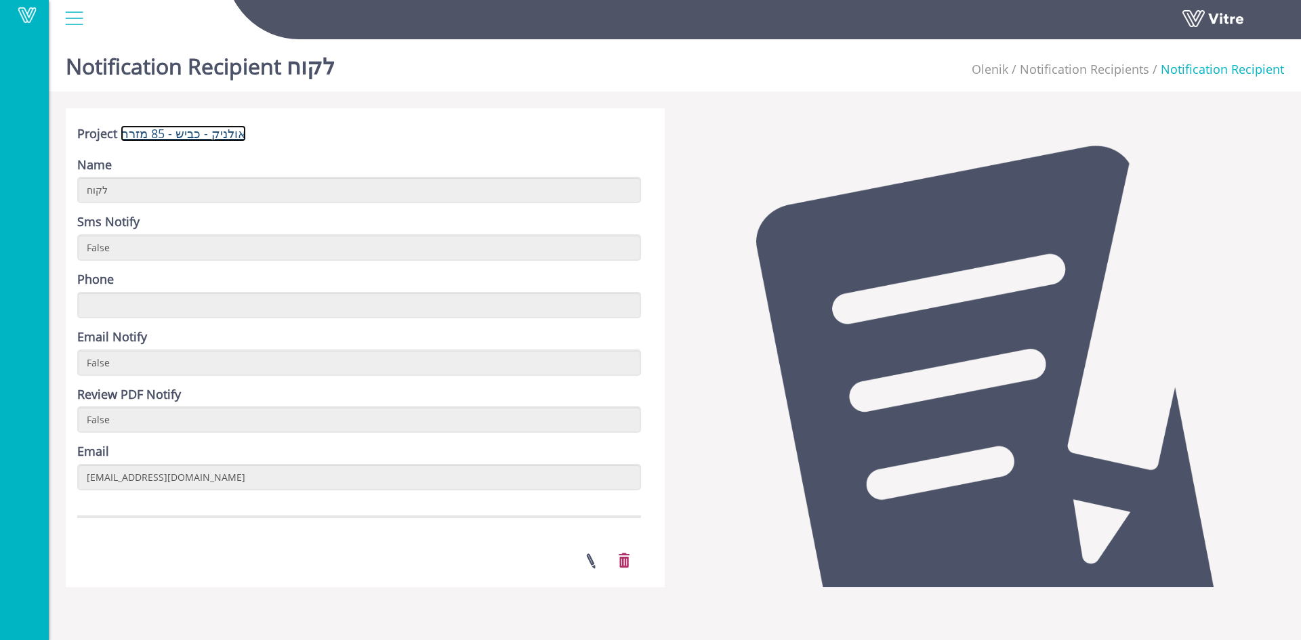
click at [172, 136] on link "אולניק - כביש - 85 מזרח" at bounding box center [183, 133] width 125 height 16
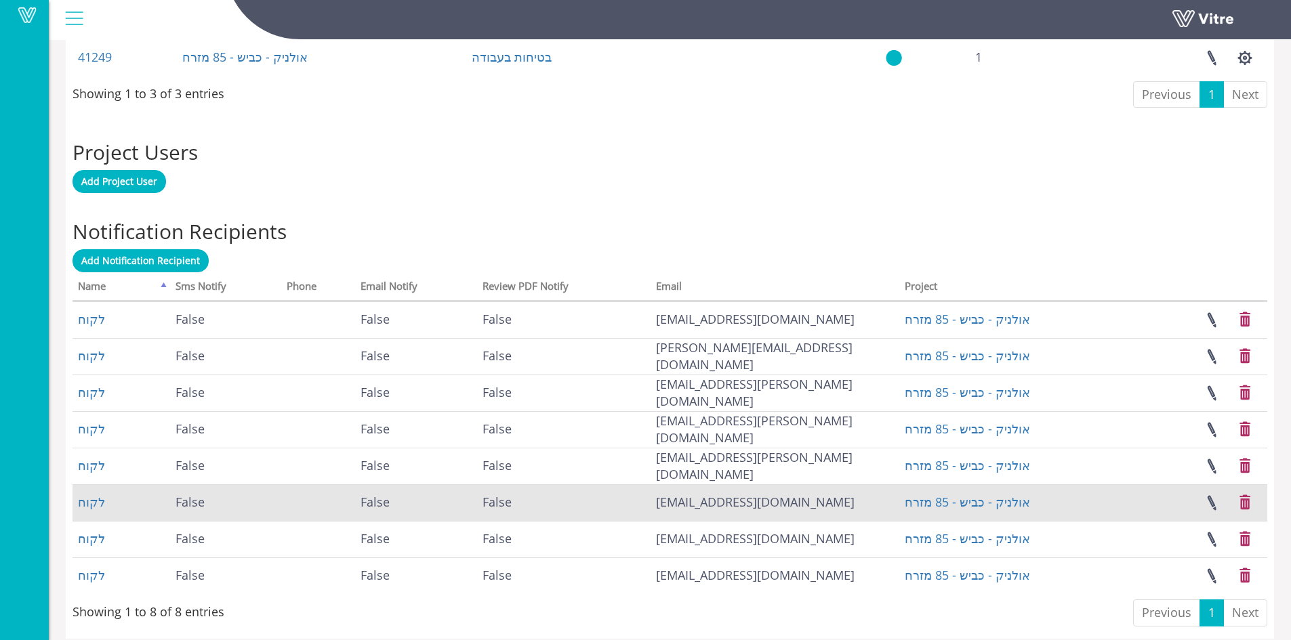
scroll to position [734, 0]
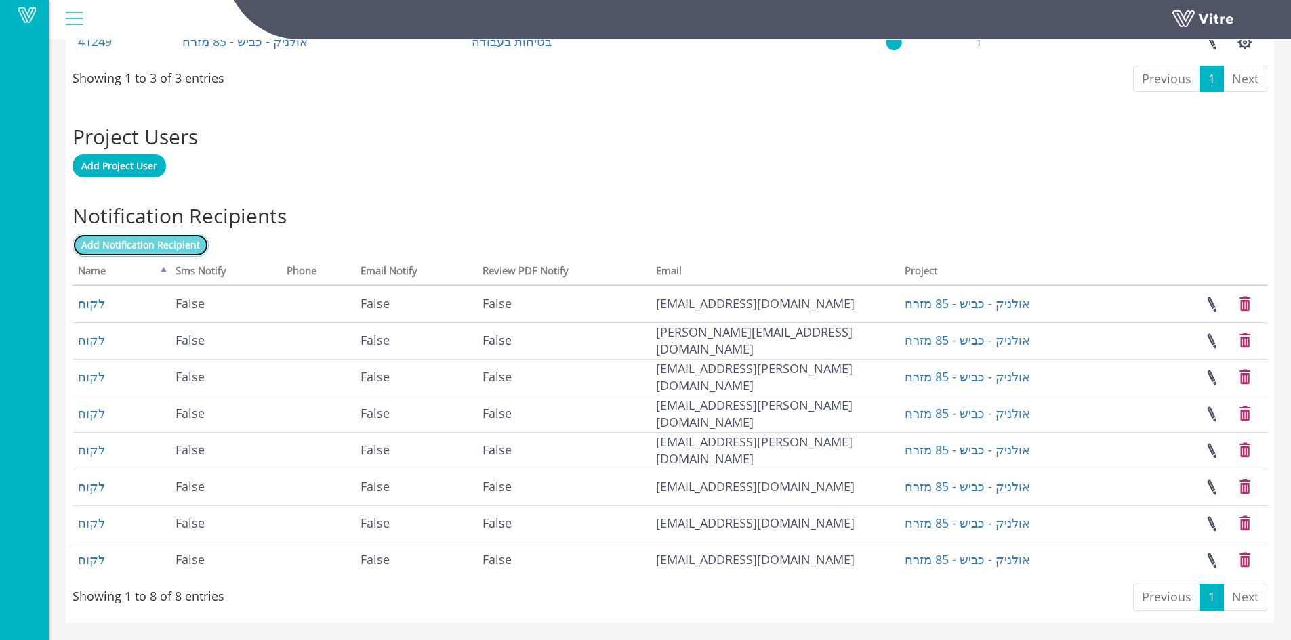
click at [104, 243] on span "Add Notification Recipient" at bounding box center [140, 245] width 119 height 13
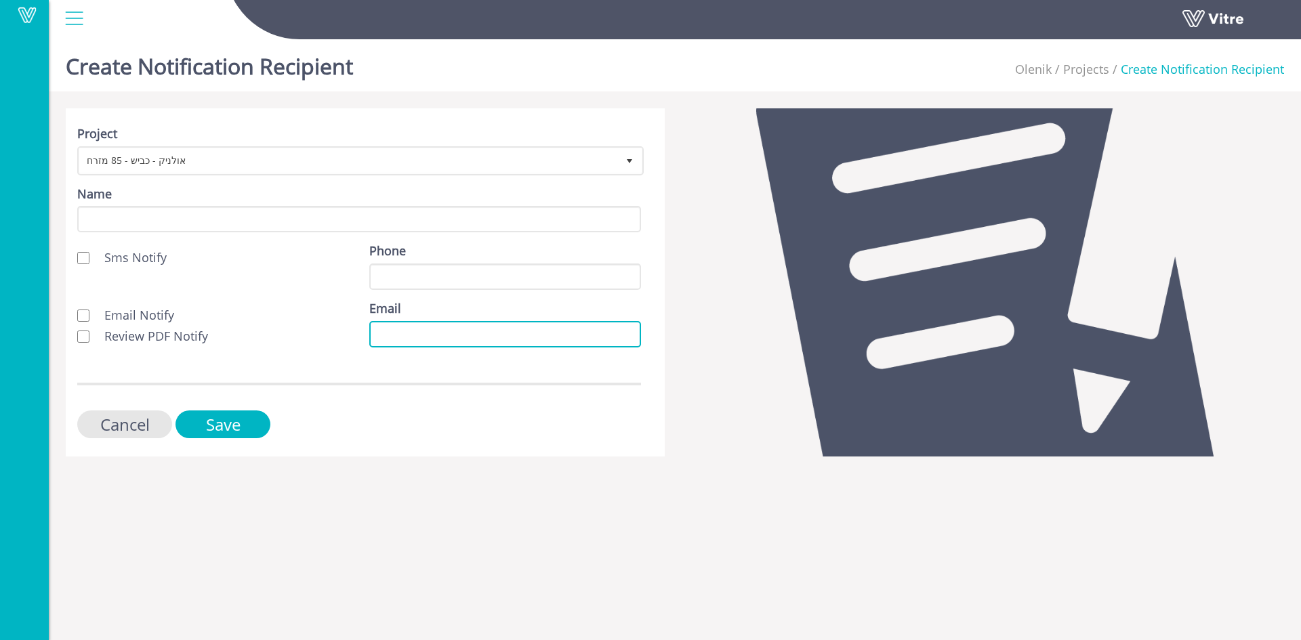
click at [377, 340] on input "Email" at bounding box center [505, 334] width 272 height 26
paste input "shoshaniz@bezeqint.net"
type input "shoshaniz@bezeqint.net"
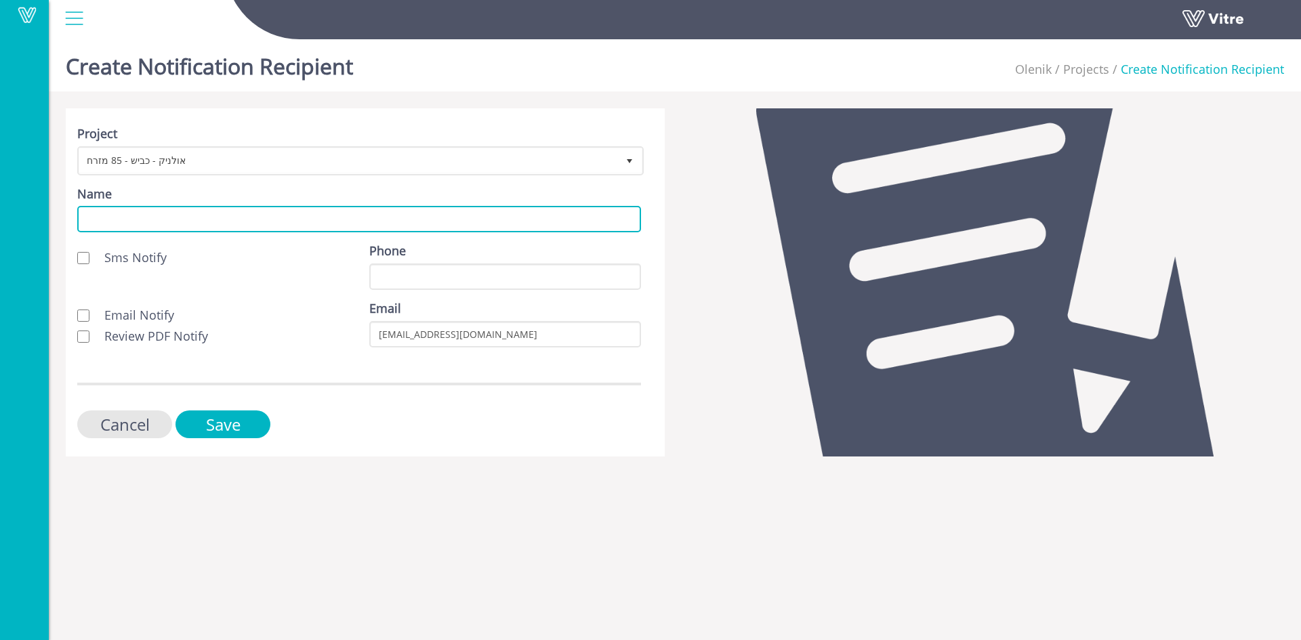
click at [274, 225] on input "Name" at bounding box center [359, 219] width 564 height 26
type input "לקוח"
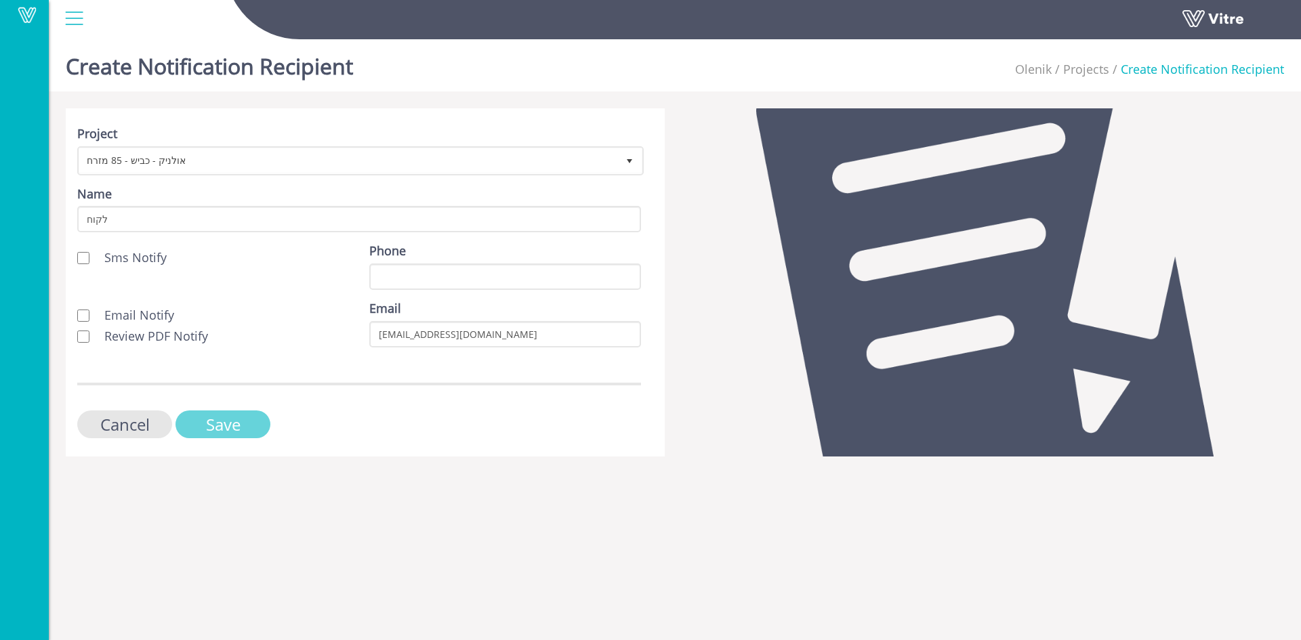
click at [220, 428] on input "Save" at bounding box center [223, 425] width 95 height 28
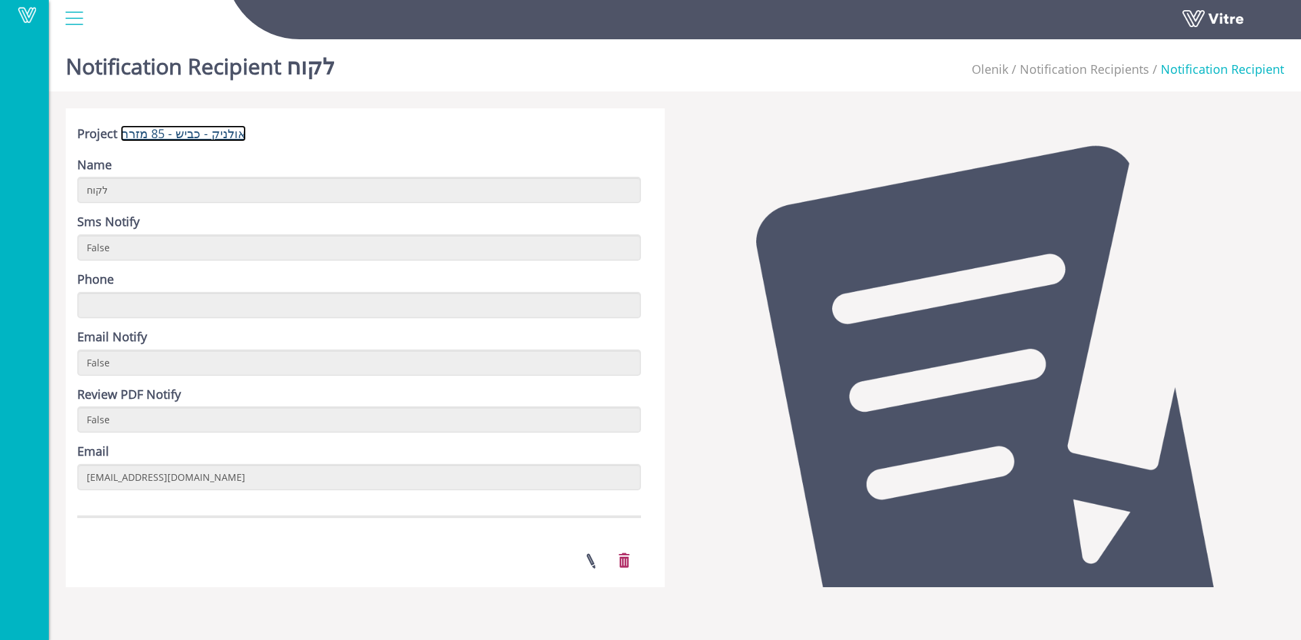
click at [180, 136] on link "אולניק - כביש - 85 מזרח" at bounding box center [183, 133] width 125 height 16
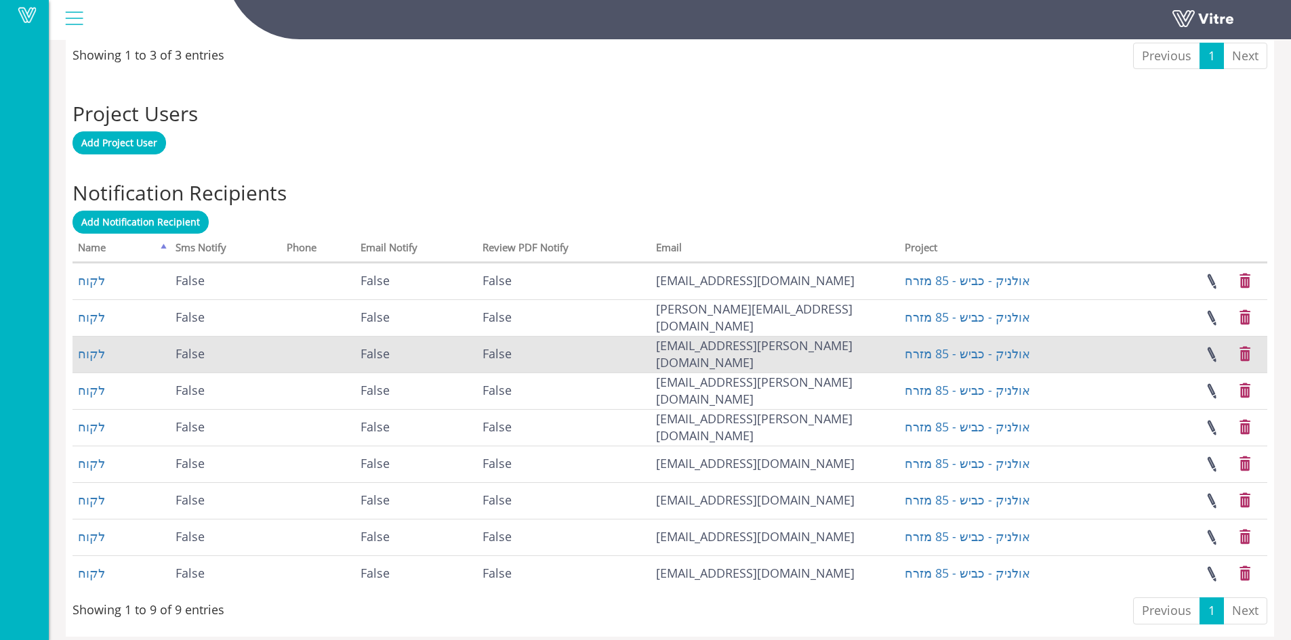
scroll to position [771, 0]
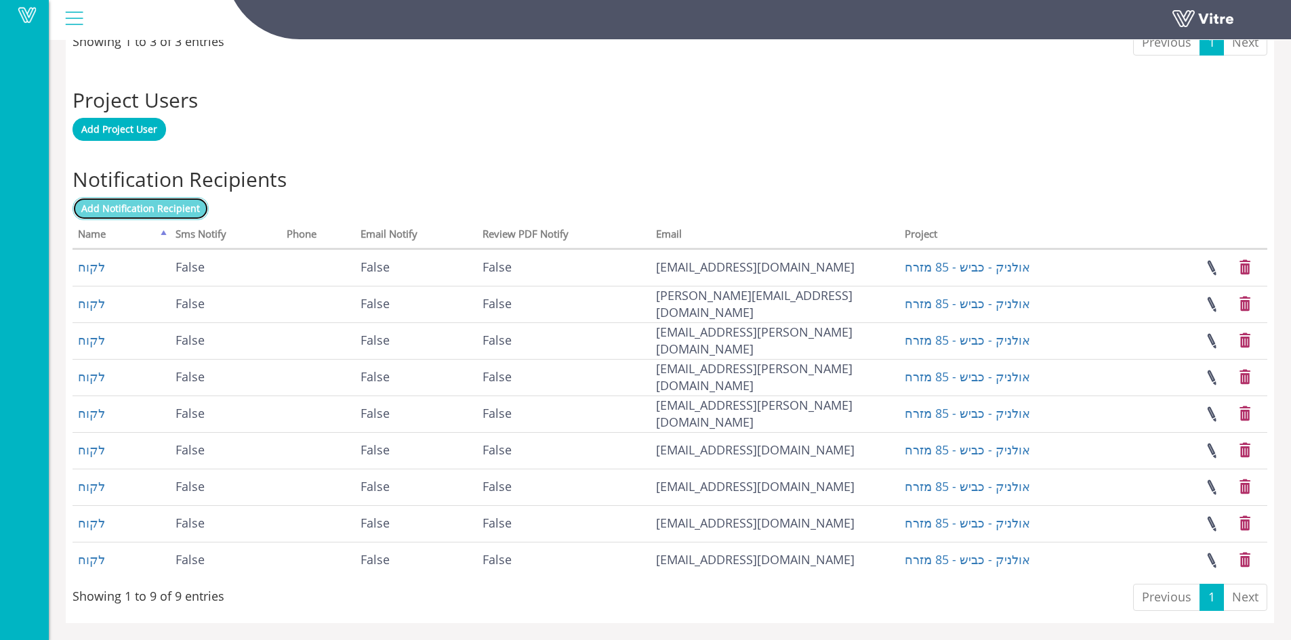
click at [131, 211] on span "Add Notification Recipient" at bounding box center [140, 208] width 119 height 13
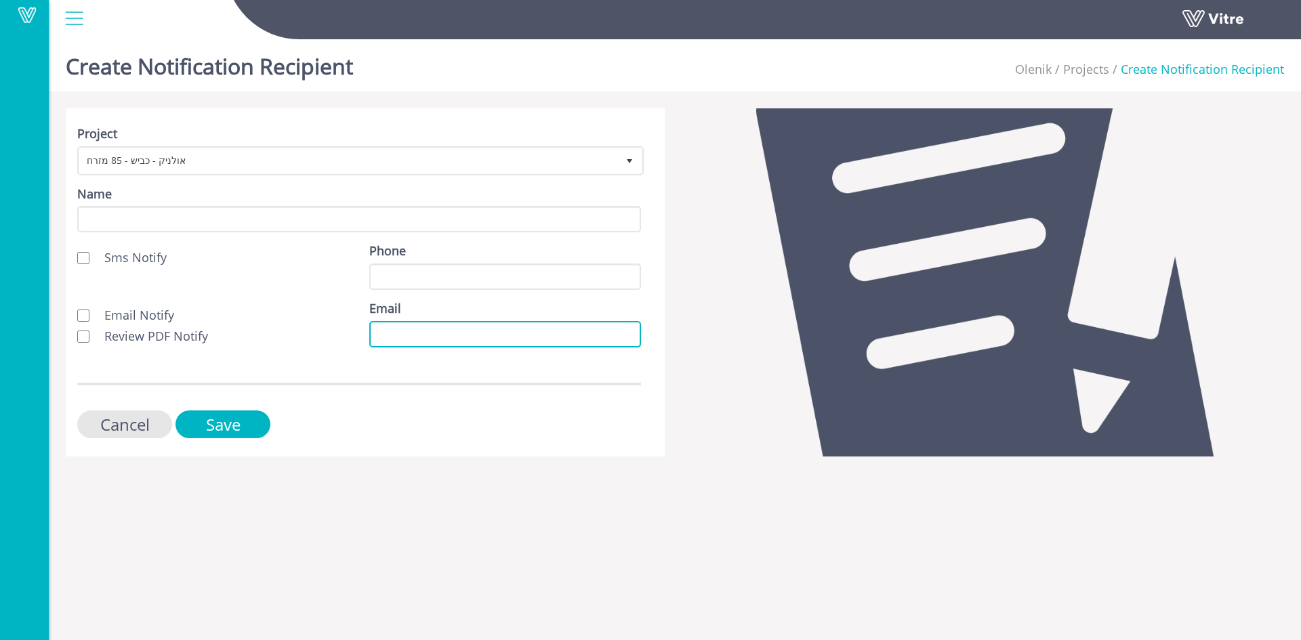
click at [375, 332] on input "Email" at bounding box center [505, 334] width 272 height 26
paste input "[PERSON_NAME][EMAIL_ADDRESS][DOMAIN_NAME]"
type input "[PERSON_NAME][EMAIL_ADDRESS][DOMAIN_NAME]"
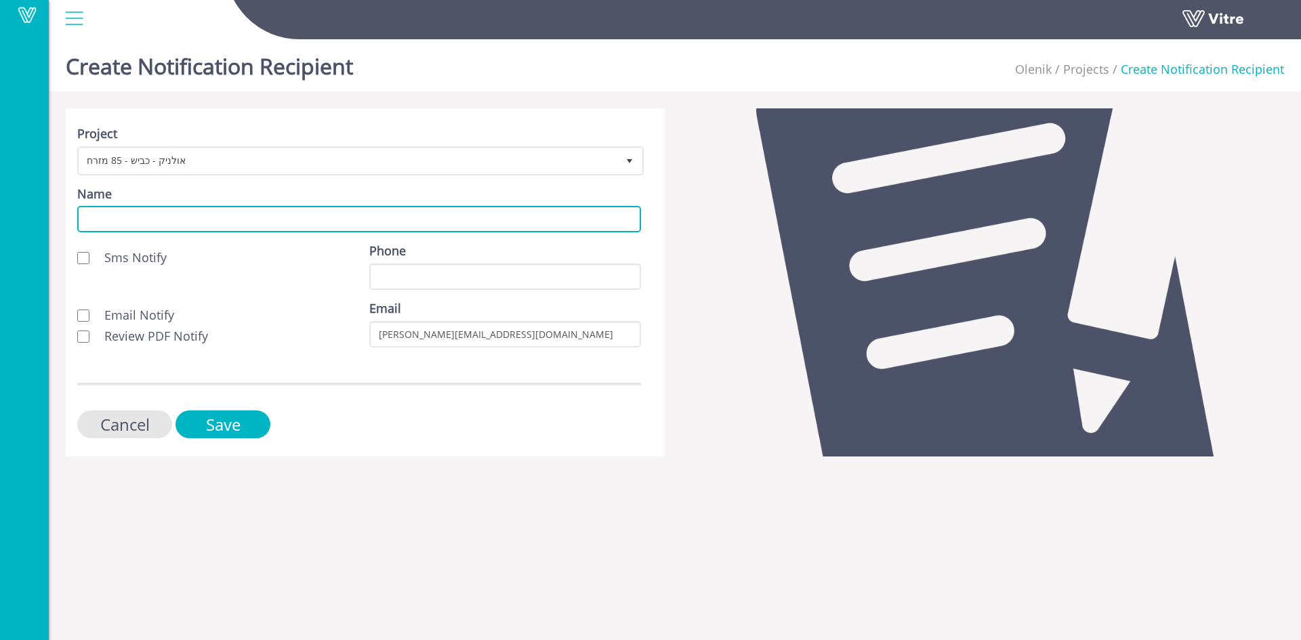
click at [271, 228] on input "Name" at bounding box center [359, 219] width 564 height 26
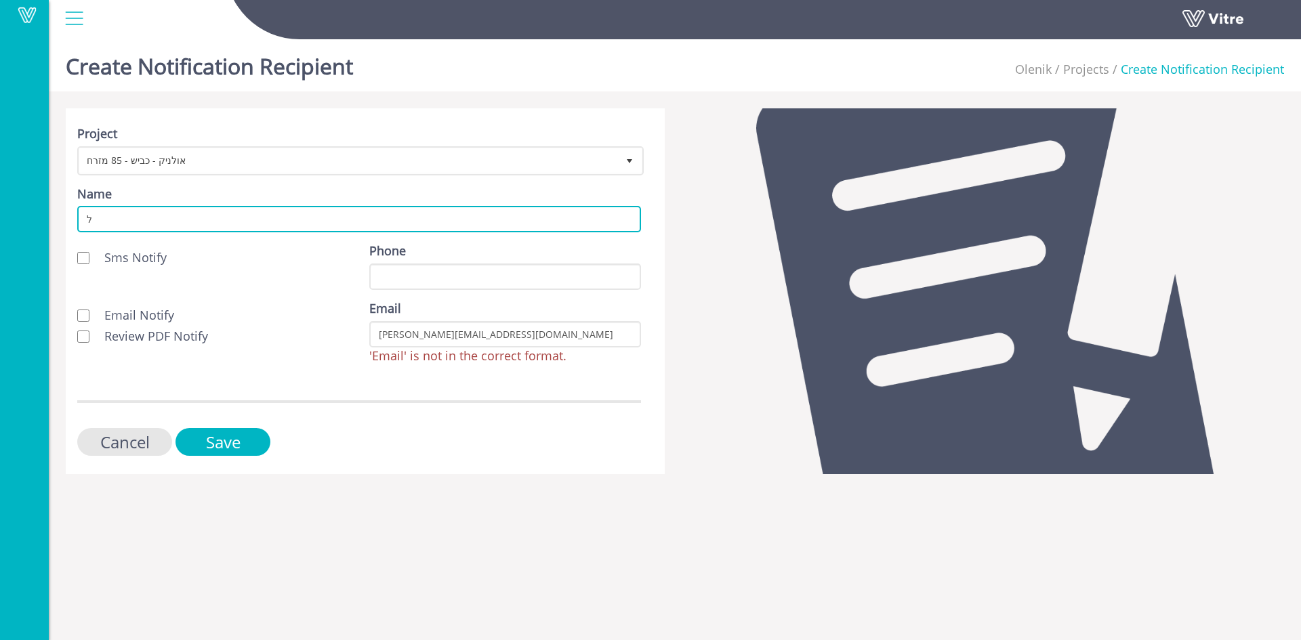
type input "לקוח"
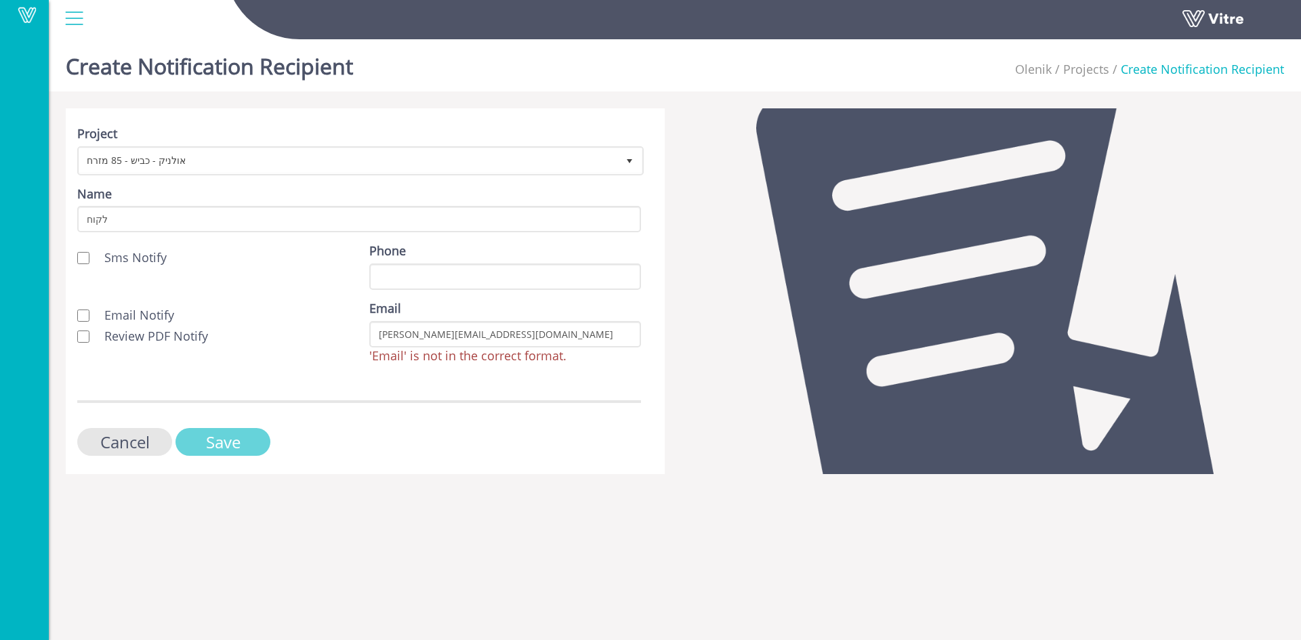
click at [234, 445] on input "Save" at bounding box center [223, 442] width 95 height 28
drag, startPoint x: 396, startPoint y: 333, endPoint x: 381, endPoint y: 329, distance: 15.6
click at [382, 329] on input "[PERSON_NAME][EMAIL_ADDRESS][DOMAIN_NAME]" at bounding box center [505, 334] width 272 height 26
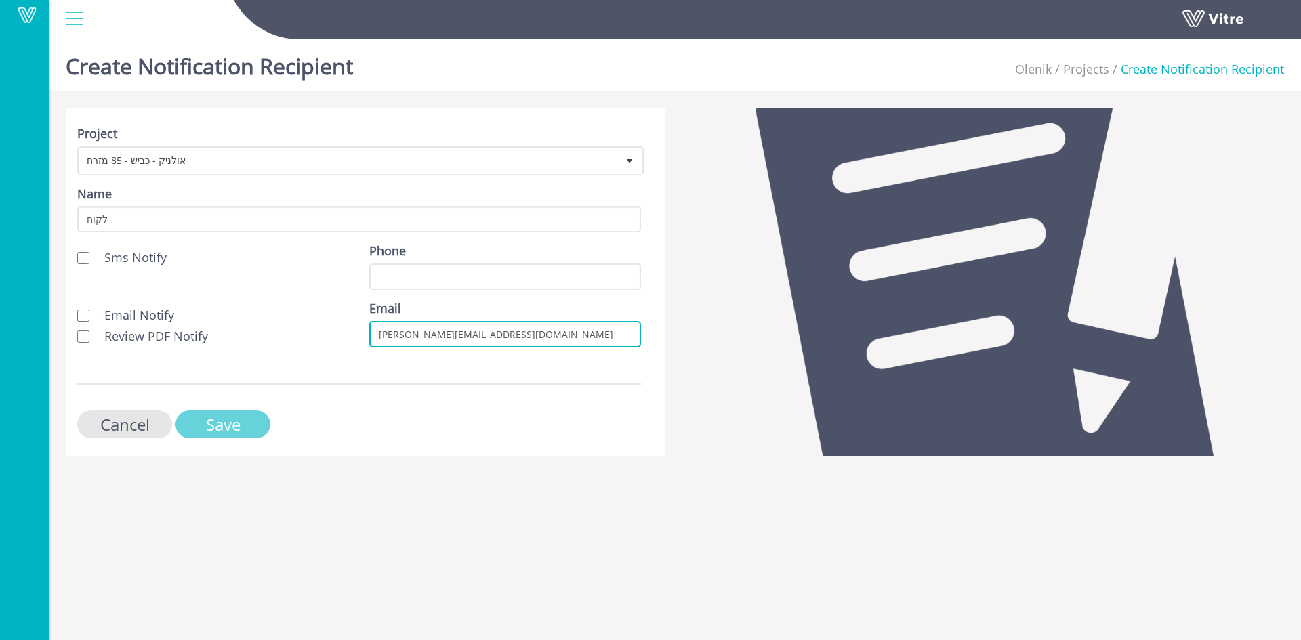
type input "[PERSON_NAME][EMAIL_ADDRESS][DOMAIN_NAME]"
click at [232, 428] on input "Save" at bounding box center [223, 425] width 95 height 28
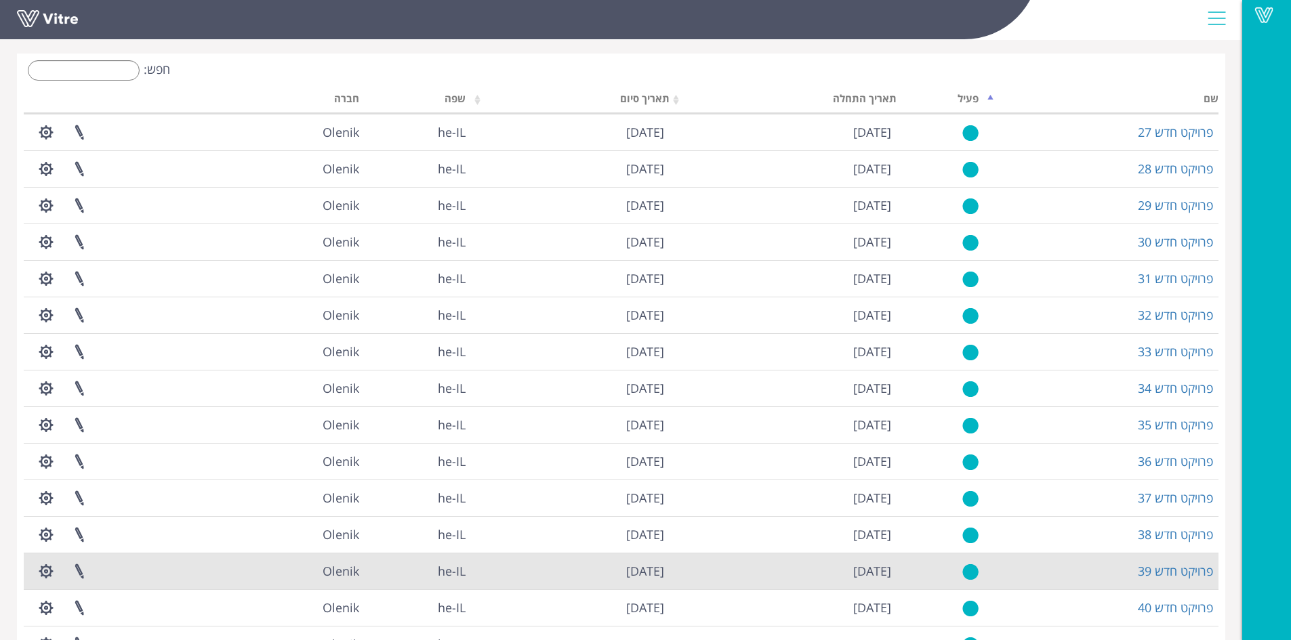
scroll to position [119, 0]
